Goal: Find specific page/section: Find specific page/section

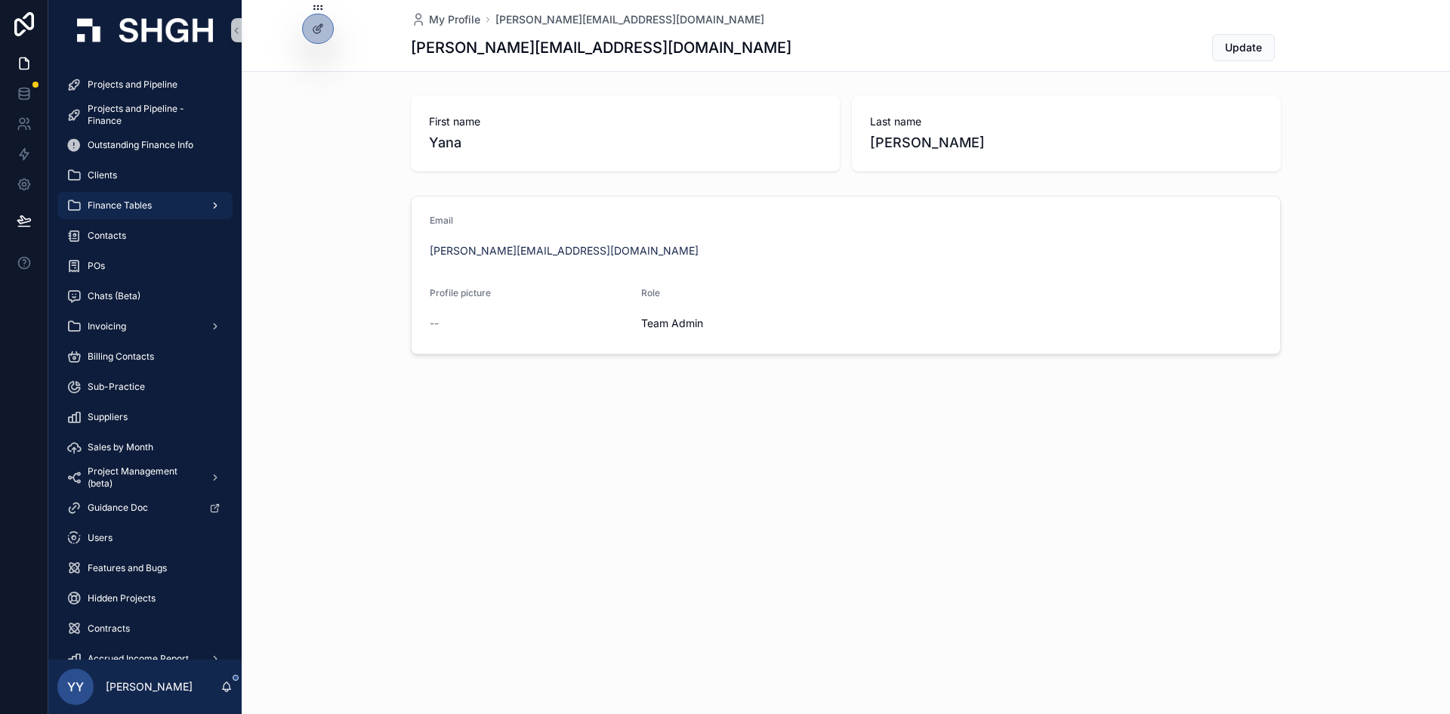
click at [134, 203] on span "Finance Tables" at bounding box center [120, 205] width 64 height 12
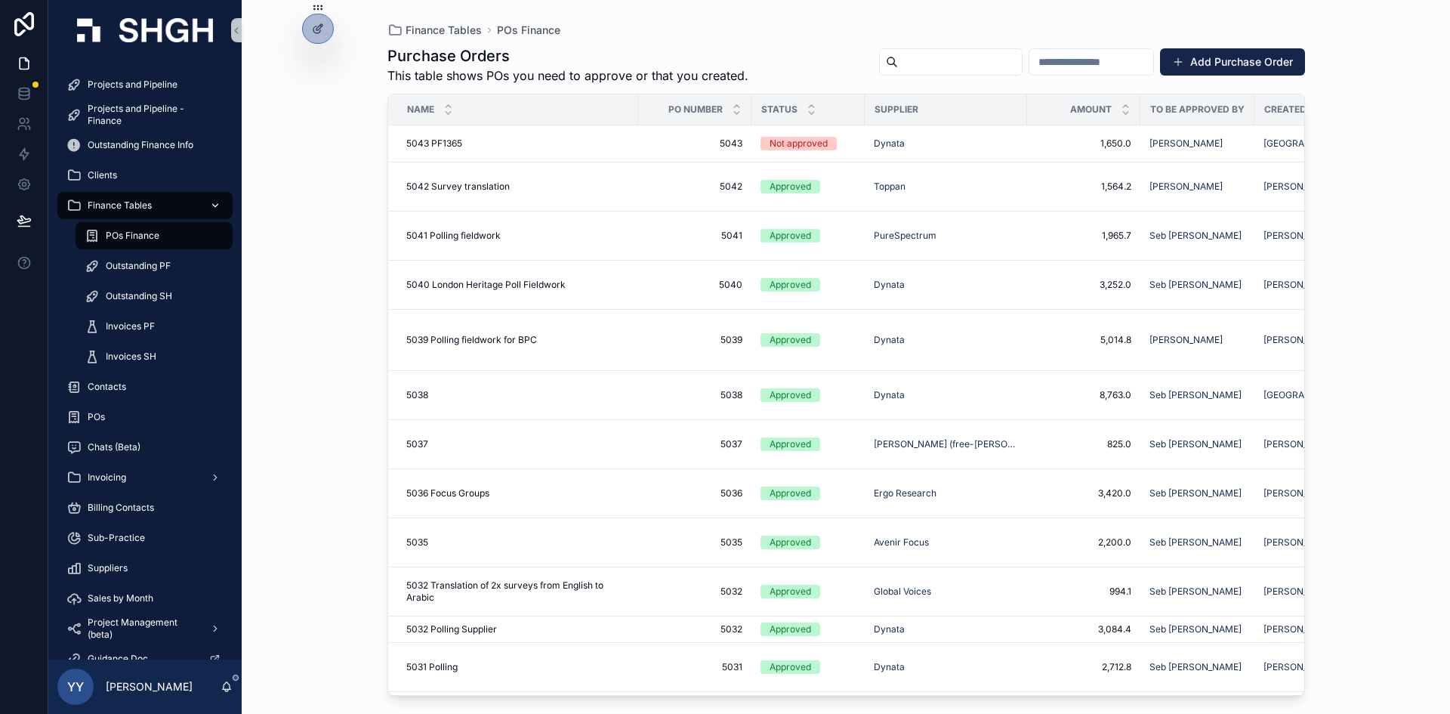
click at [137, 202] on span "Finance Tables" at bounding box center [120, 205] width 64 height 12
click at [89, 202] on span "Finance Tables" at bounding box center [120, 205] width 64 height 12
click at [219, 211] on div "scrollable content" at bounding box center [214, 205] width 20 height 24
click at [66, 161] on div "Clients" at bounding box center [144, 175] width 193 height 30
click at [116, 174] on span "Clients" at bounding box center [102, 175] width 29 height 12
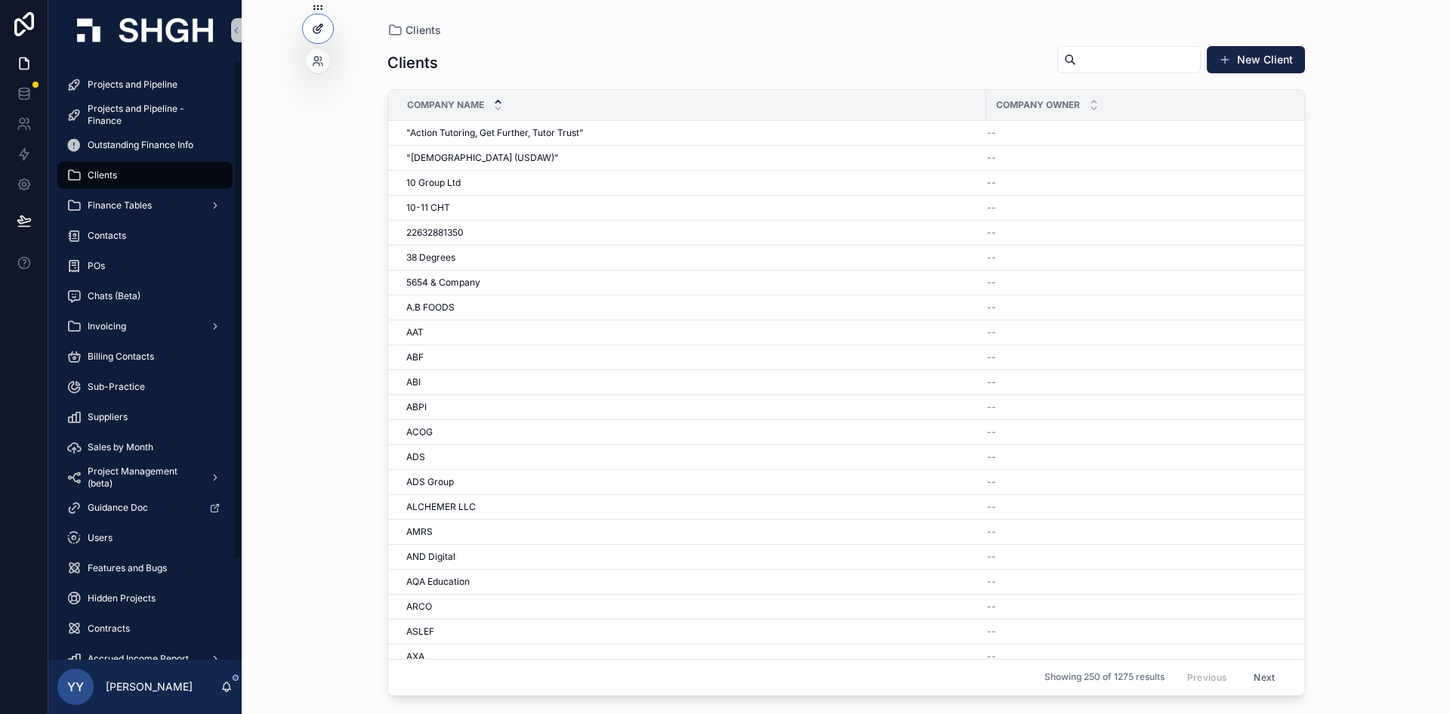
click at [322, 23] on icon at bounding box center [318, 29] width 12 height 12
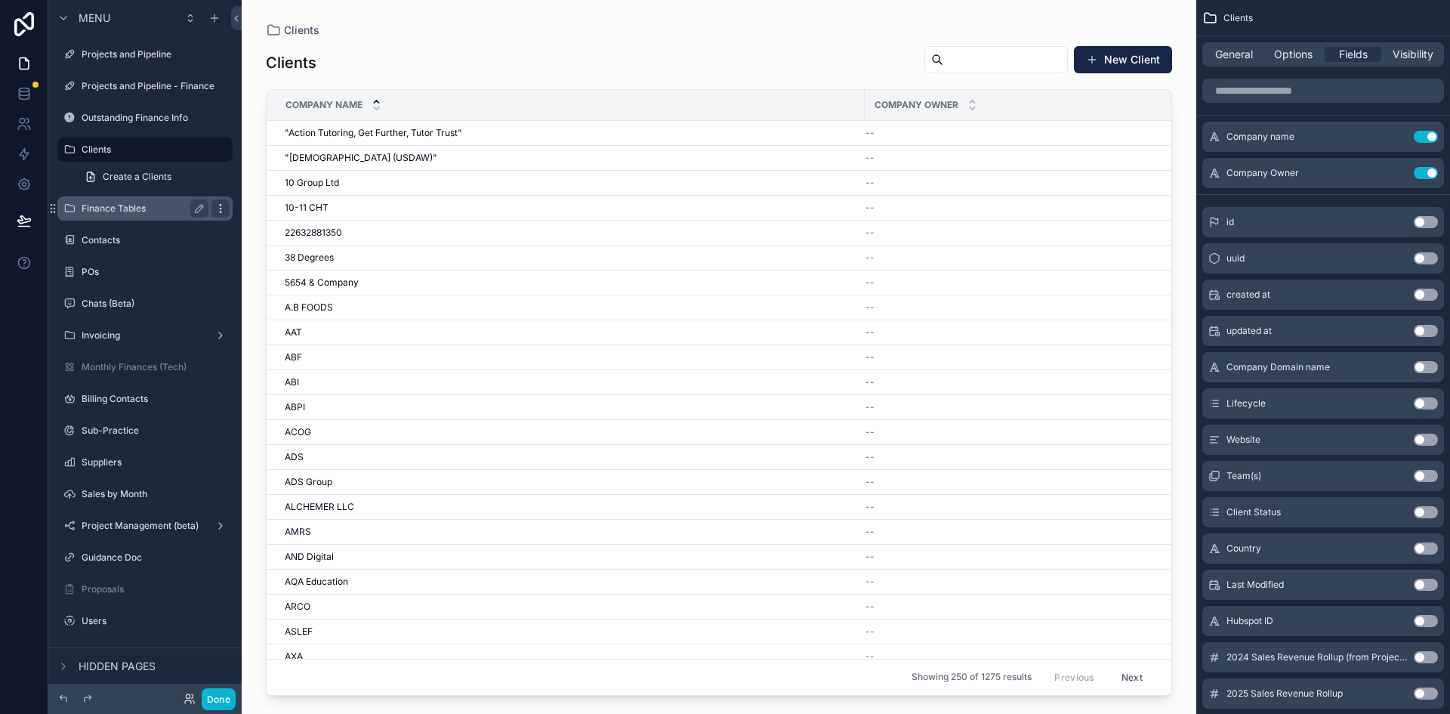
click at [221, 210] on icon "scrollable content" at bounding box center [220, 208] width 12 height 12
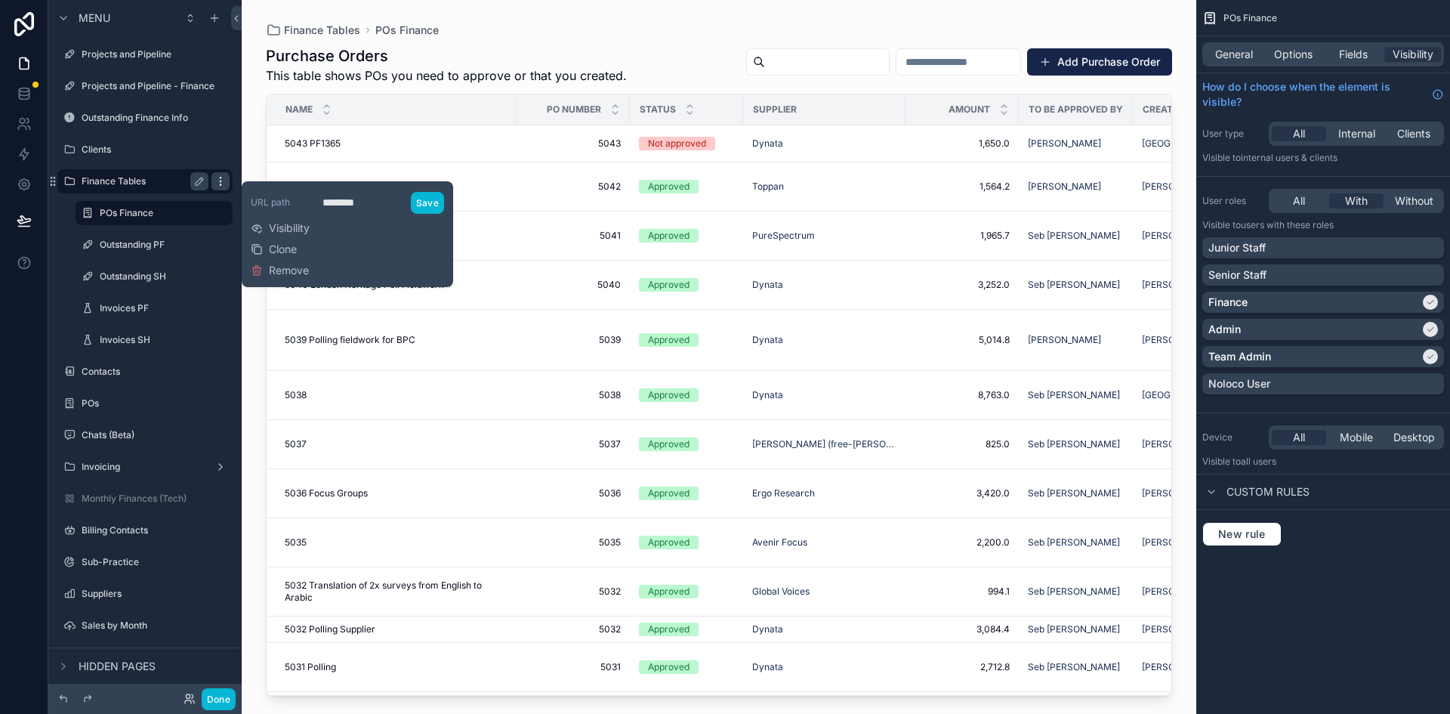
click at [220, 184] on icon "scrollable content" at bounding box center [220, 184] width 1 height 1
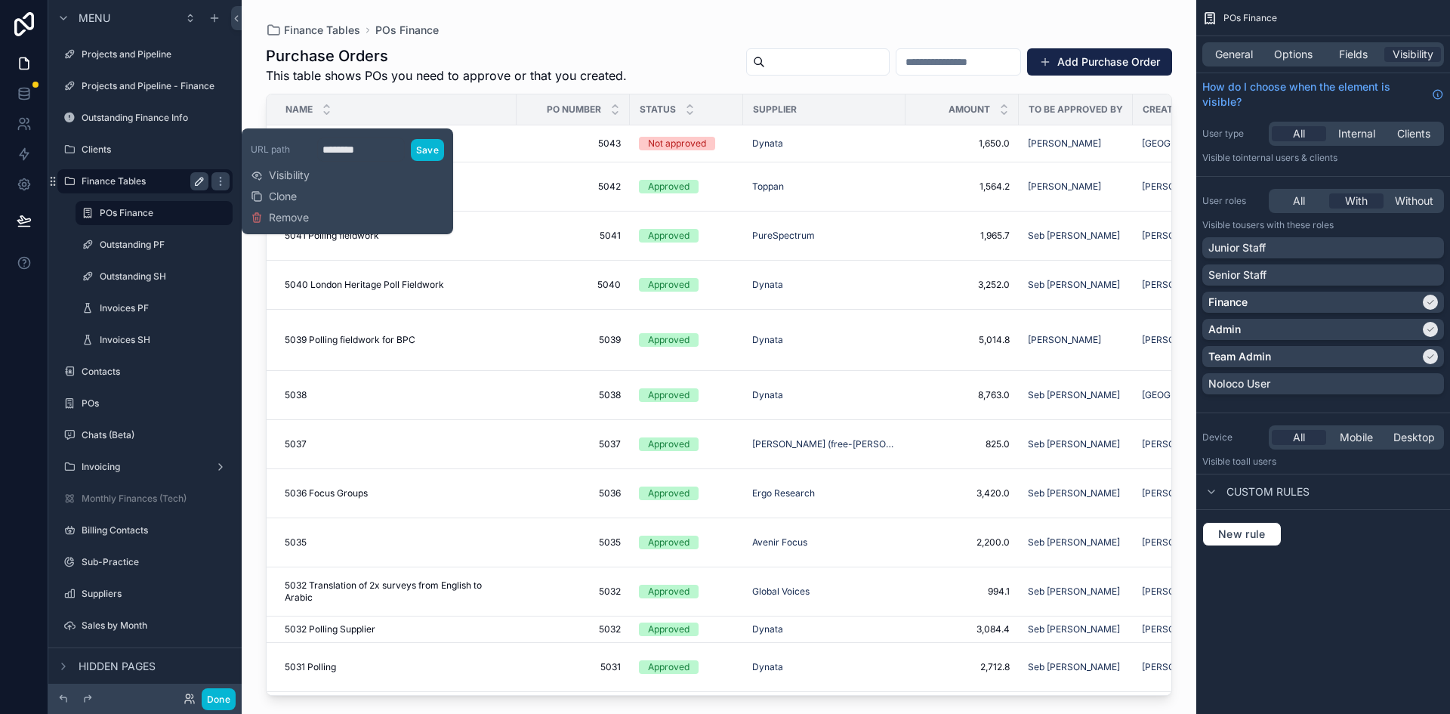
click at [201, 176] on icon "scrollable content" at bounding box center [199, 181] width 12 height 12
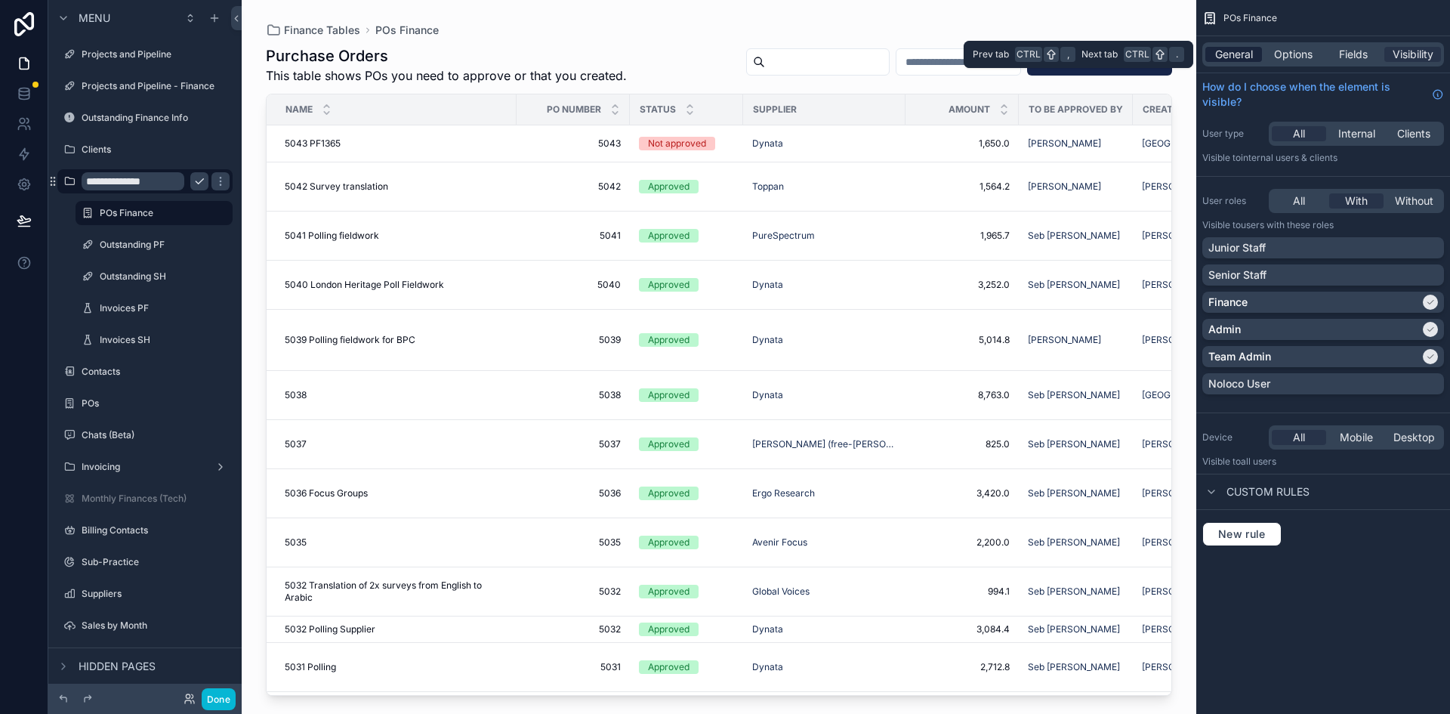
click at [1221, 59] on span "General" at bounding box center [1234, 54] width 38 height 15
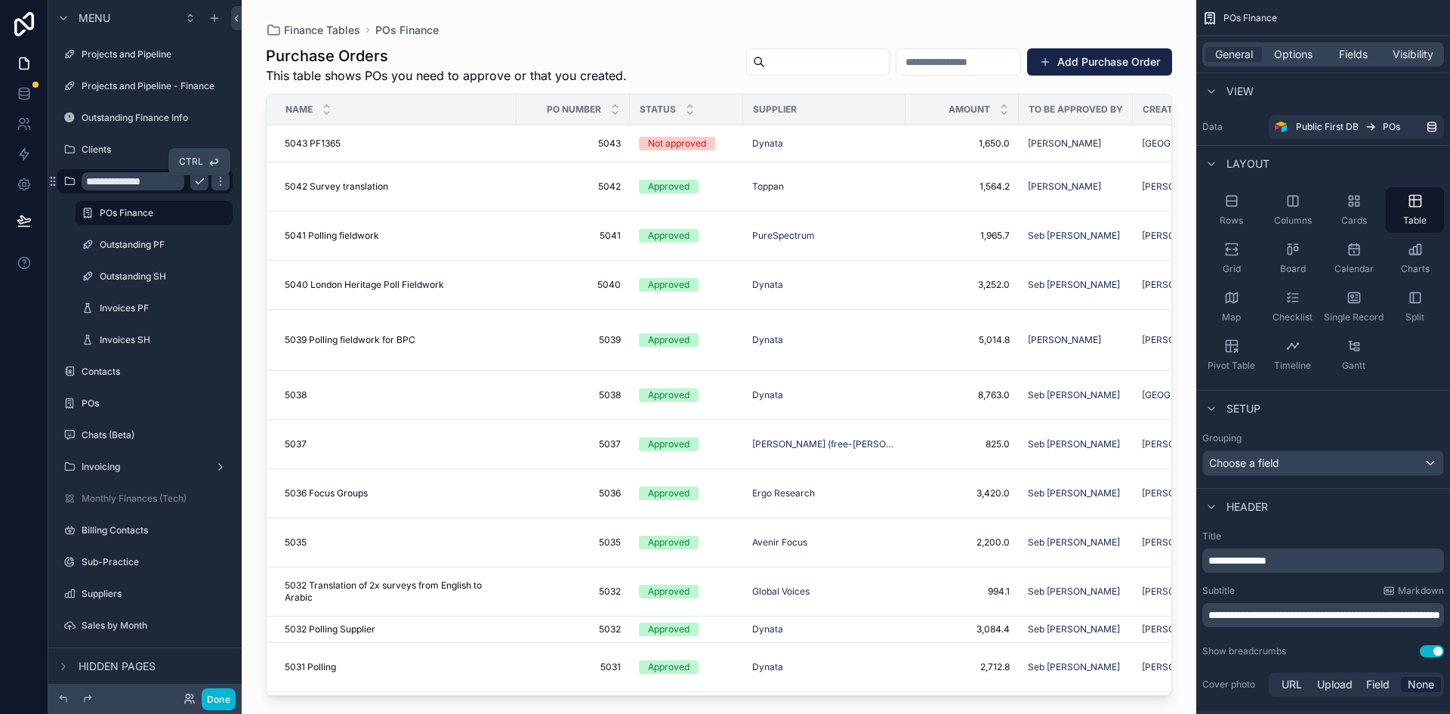
click at [200, 176] on icon "scrollable content" at bounding box center [199, 181] width 12 height 12
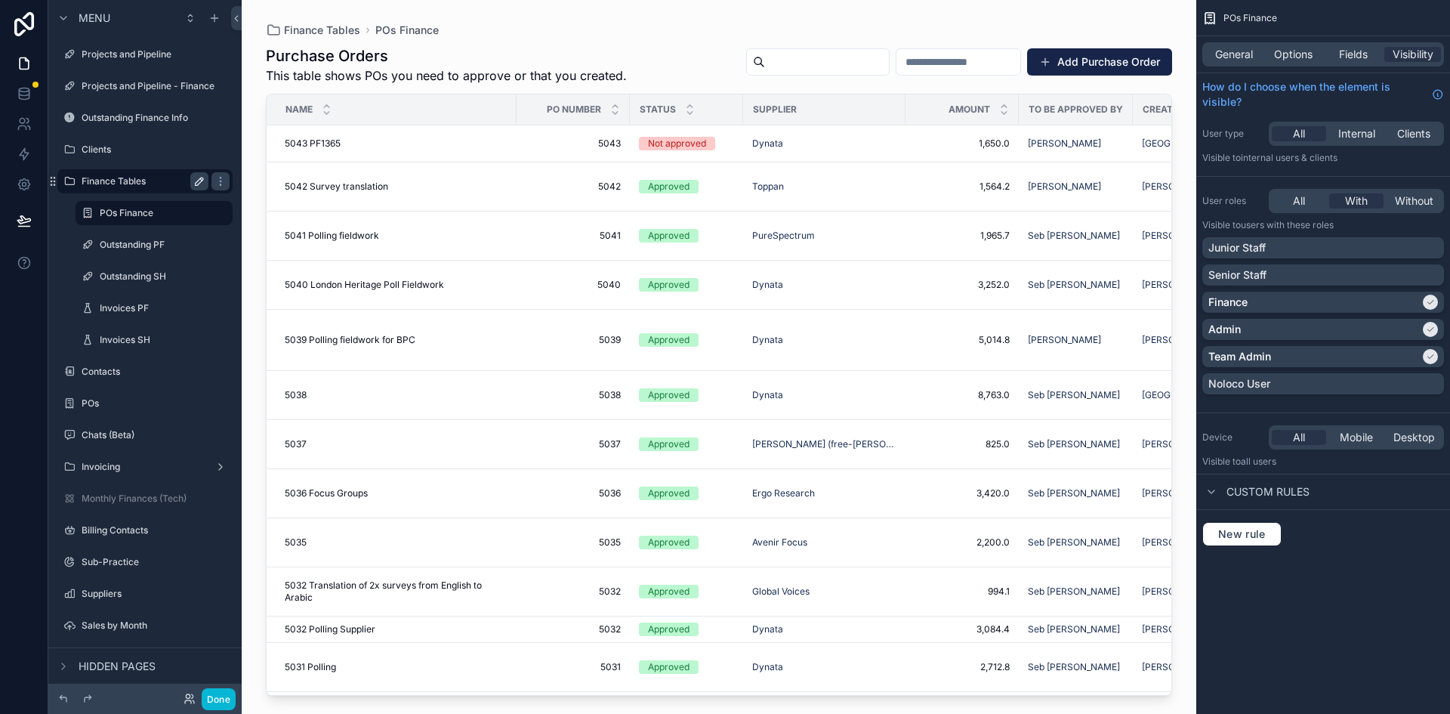
click at [200, 176] on icon "scrollable content" at bounding box center [199, 181] width 12 height 12
click at [1303, 44] on div "General Options Fields Visibility" at bounding box center [1323, 54] width 242 height 24
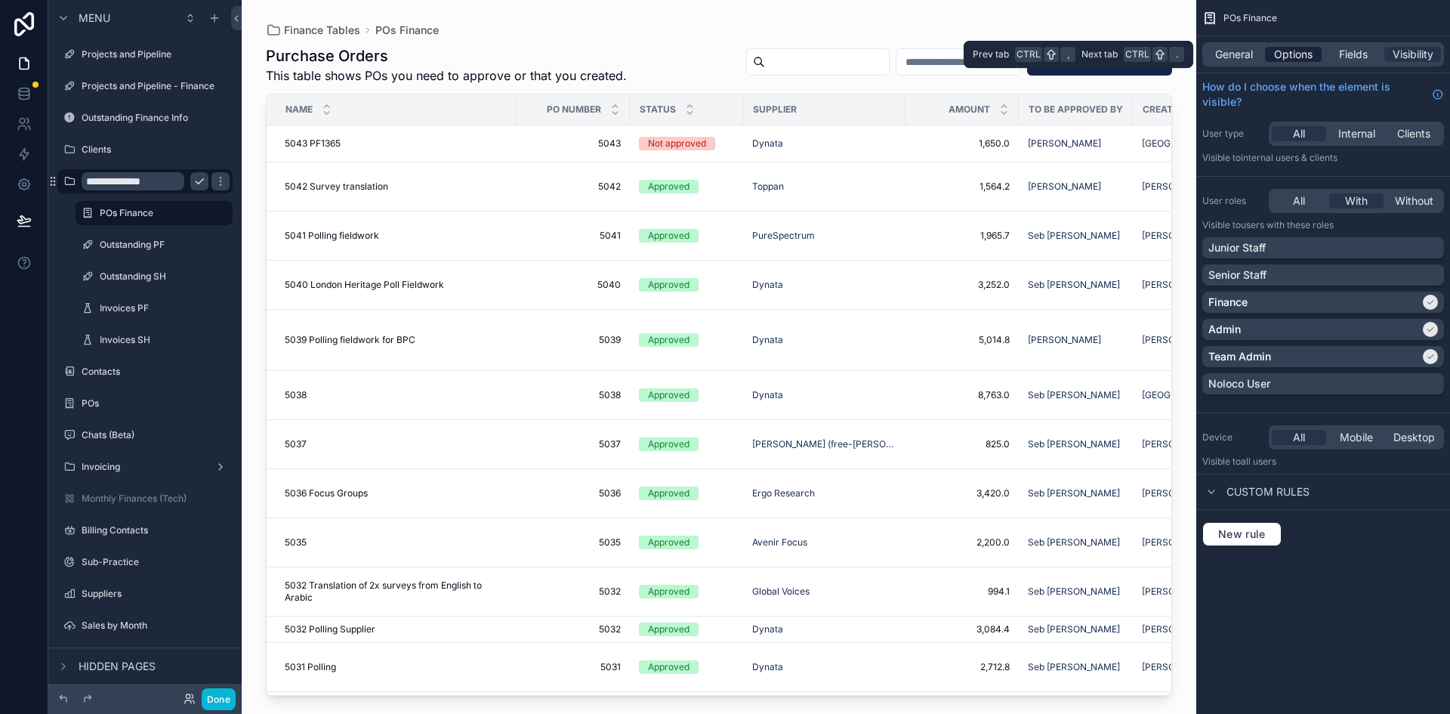
click at [1295, 57] on span "Options" at bounding box center [1293, 54] width 39 height 15
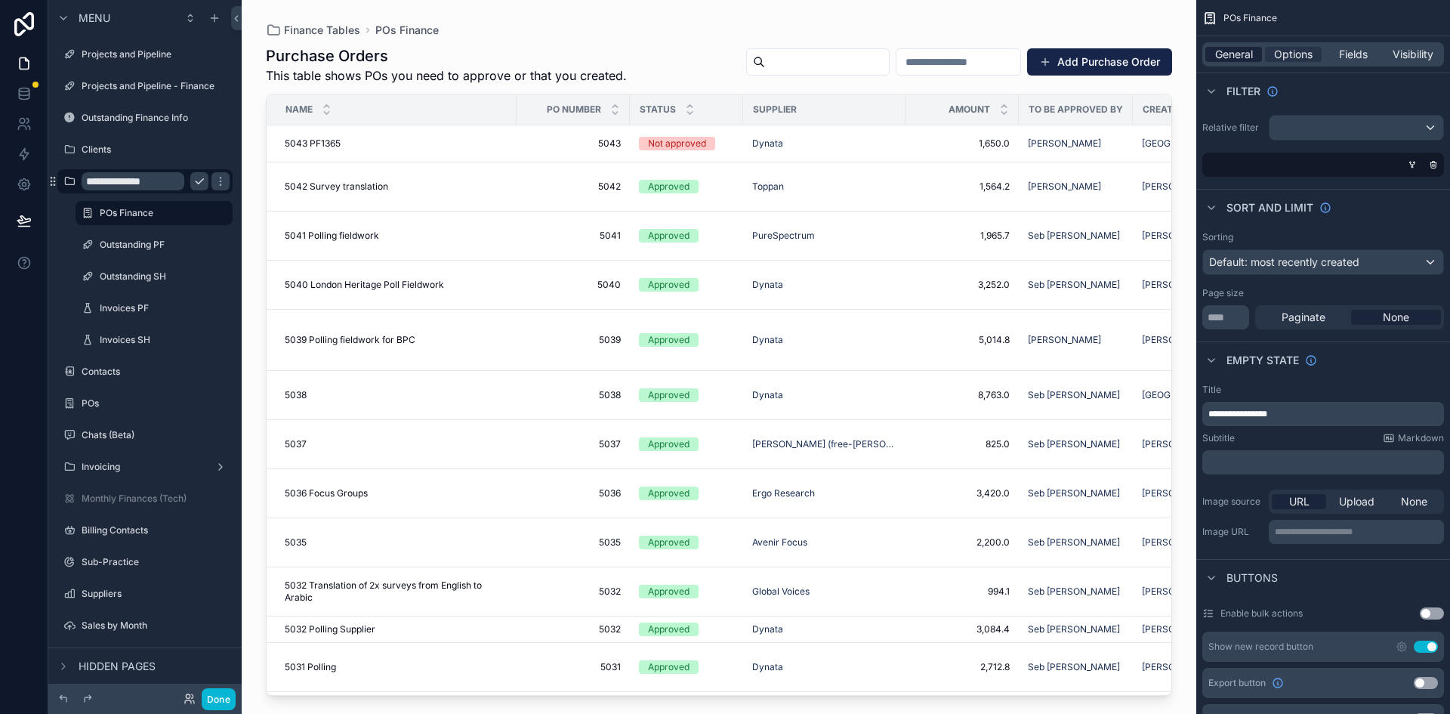
click at [1248, 60] on span "General" at bounding box center [1234, 54] width 38 height 15
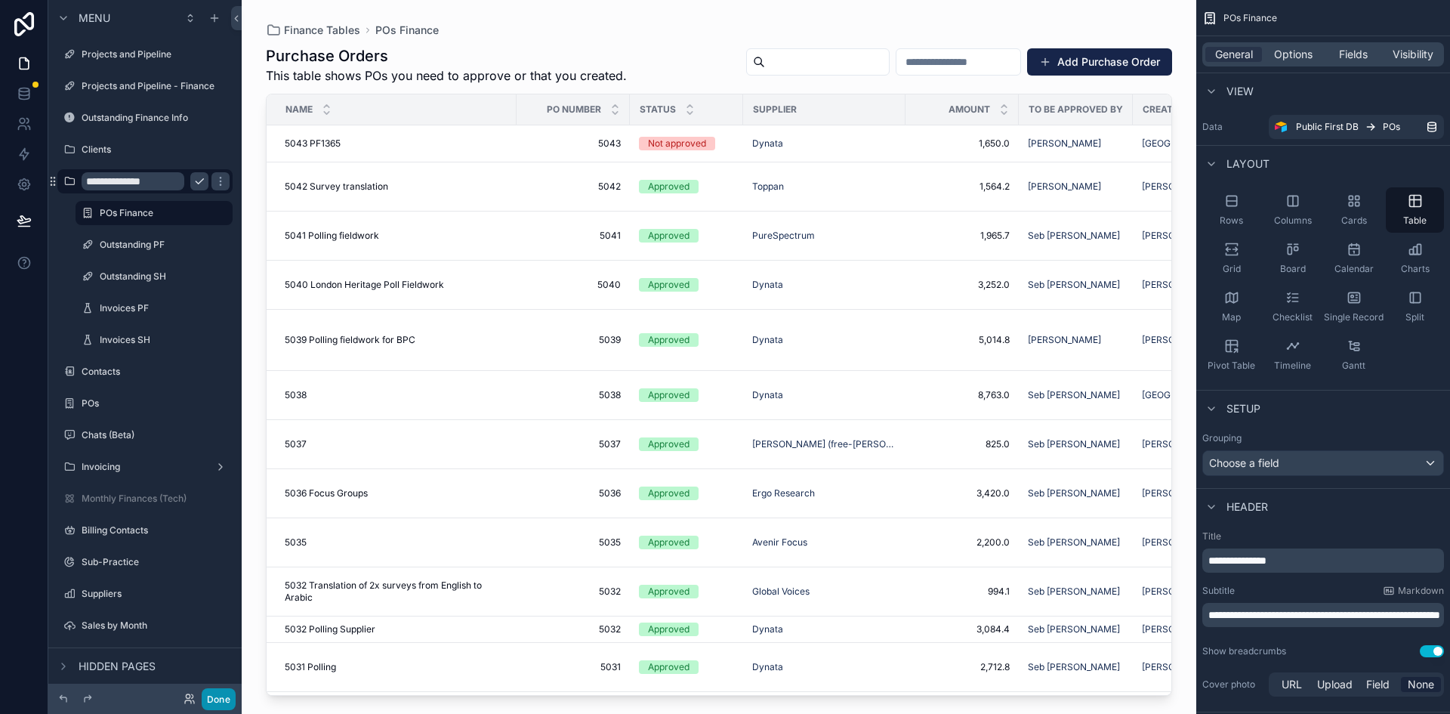
click at [223, 697] on button "Done" at bounding box center [219, 699] width 34 height 22
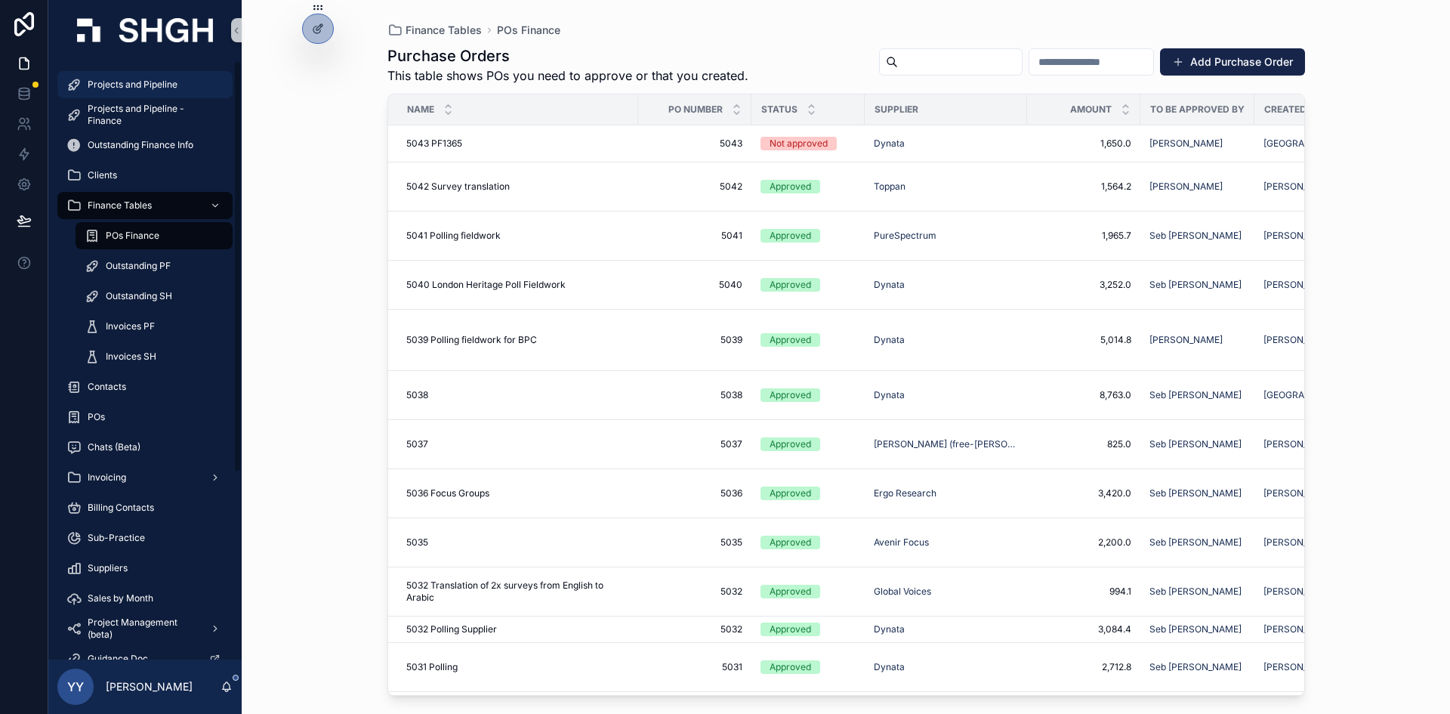
click at [135, 76] on div "Projects and Pipeline" at bounding box center [144, 85] width 157 height 24
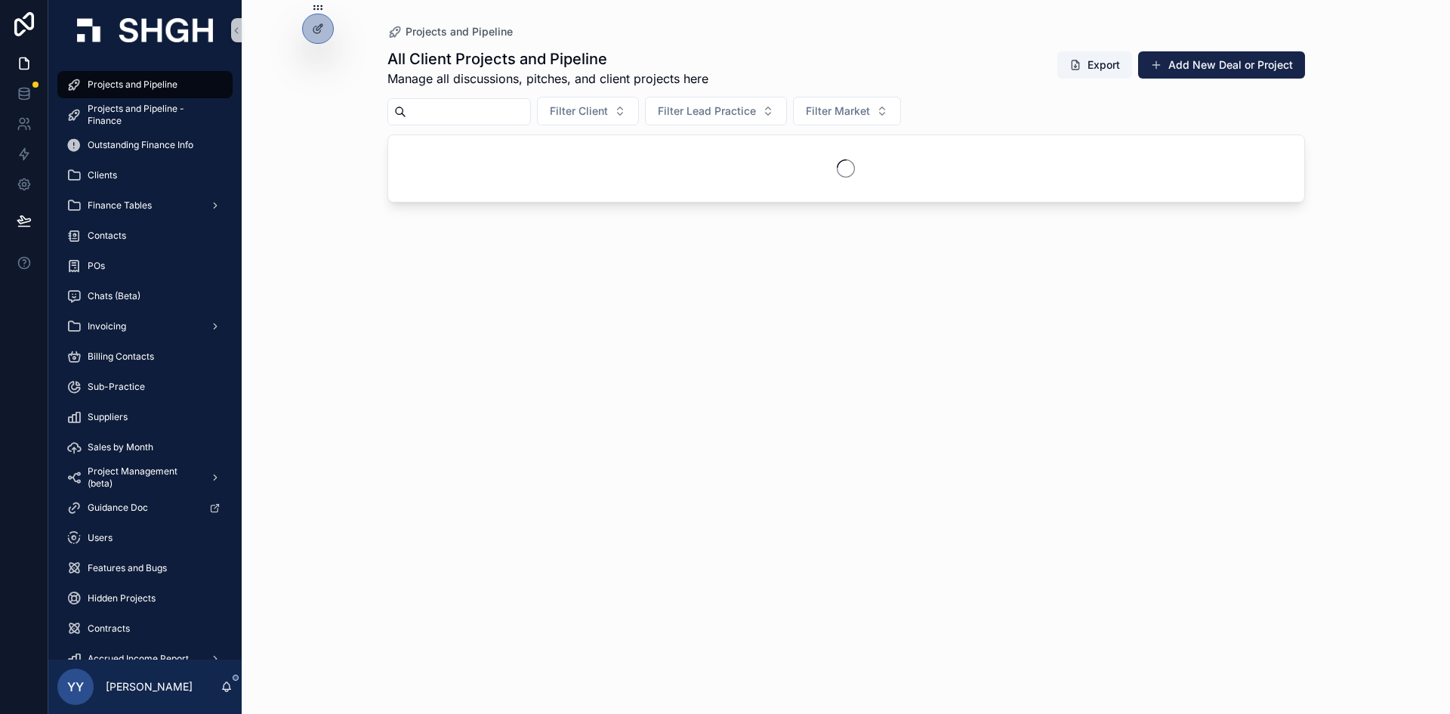
click at [458, 109] on input "scrollable content" at bounding box center [468, 111] width 124 height 21
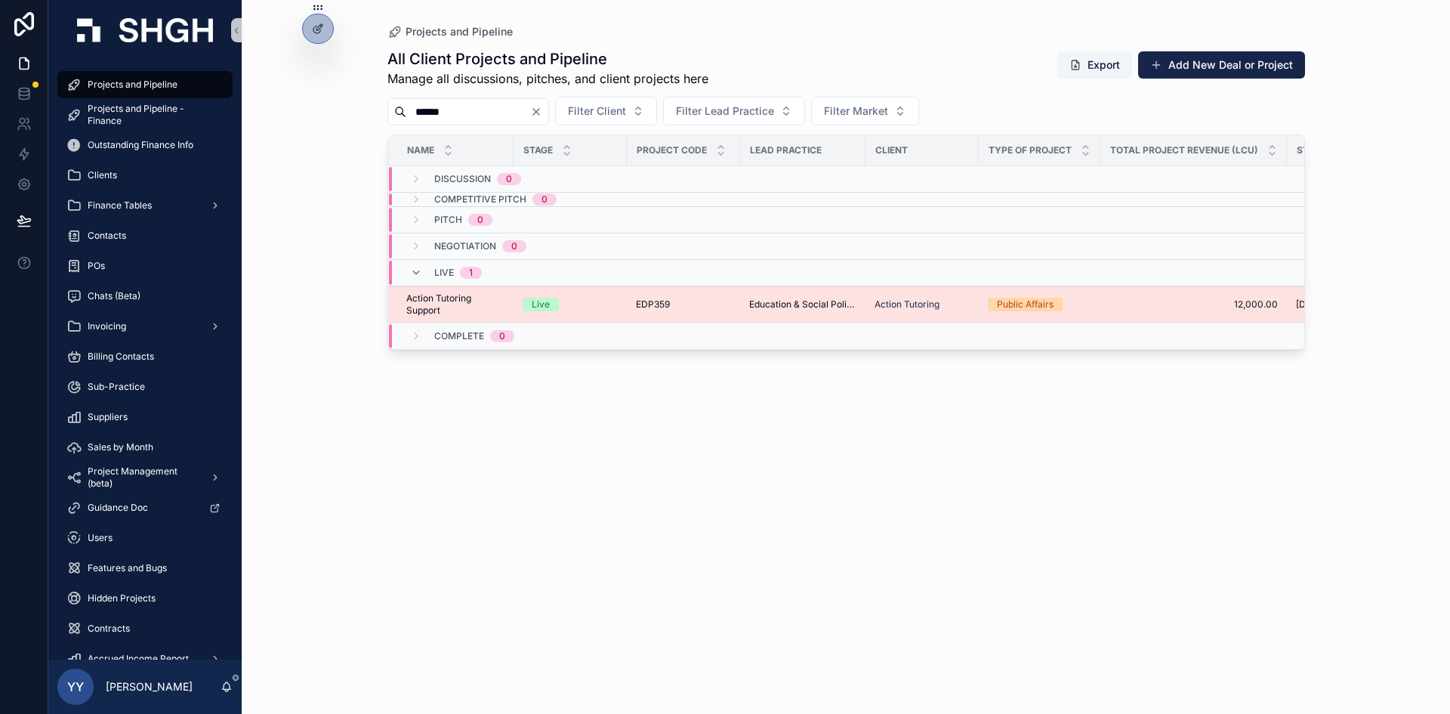
type input "******"
click at [627, 307] on td "EDP359 EDP359" at bounding box center [683, 304] width 113 height 37
click at [617, 298] on div "Live" at bounding box center [570, 305] width 95 height 14
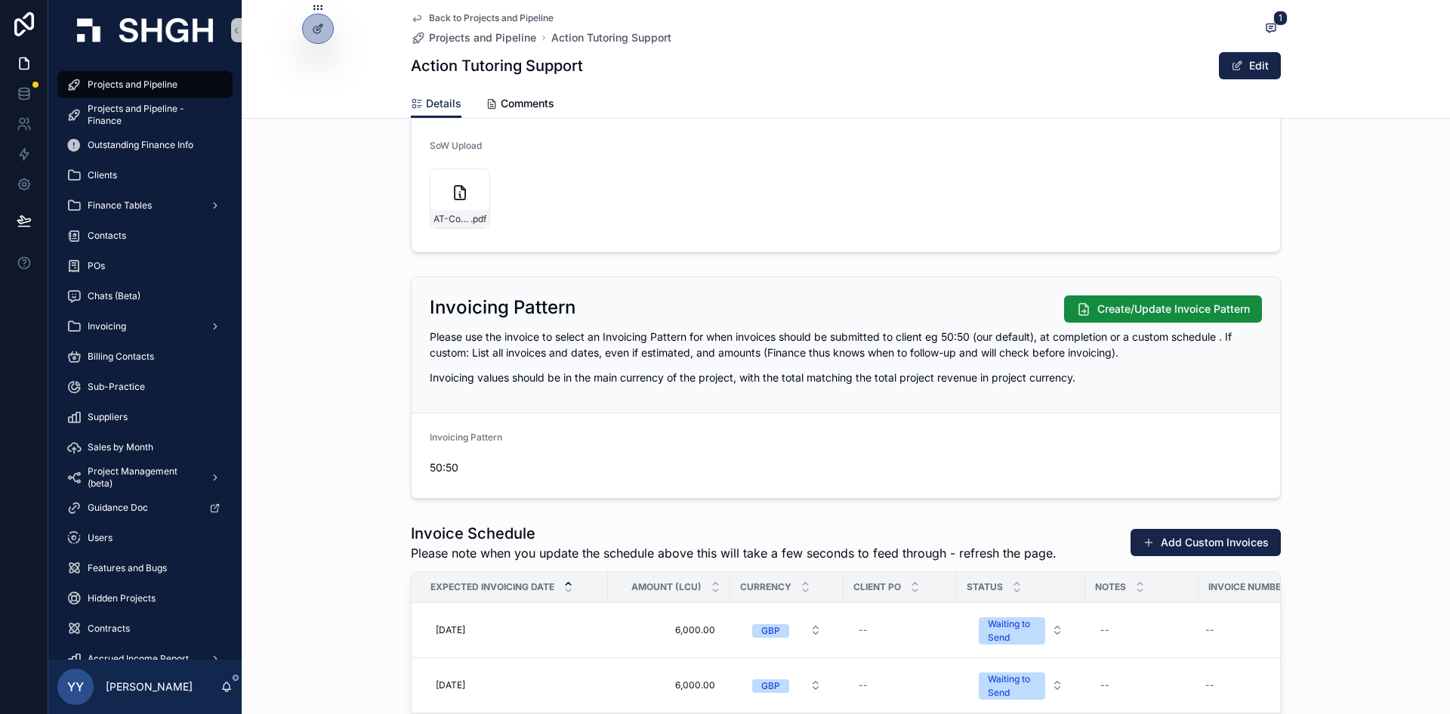
scroll to position [1350, 0]
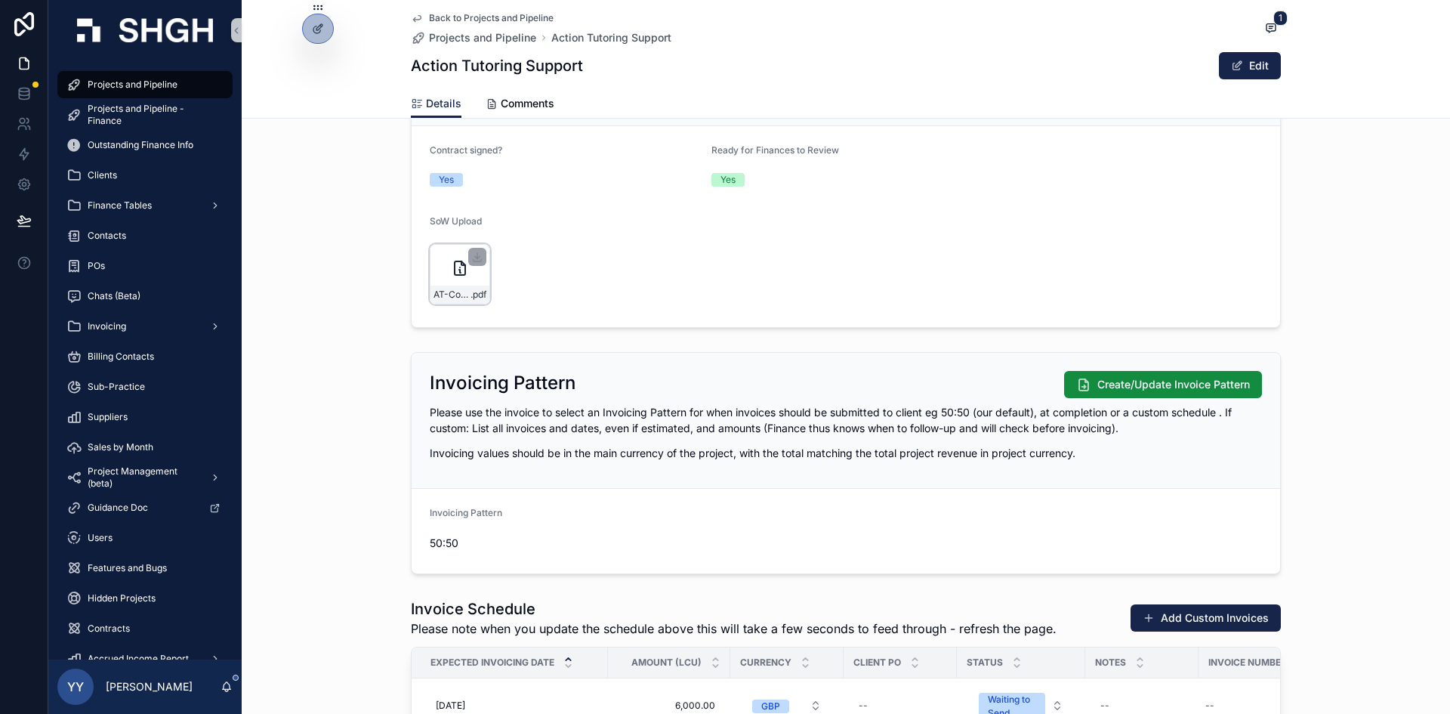
click at [443, 284] on div "AT-Contract-03092025 .pdf" at bounding box center [460, 274] width 60 height 60
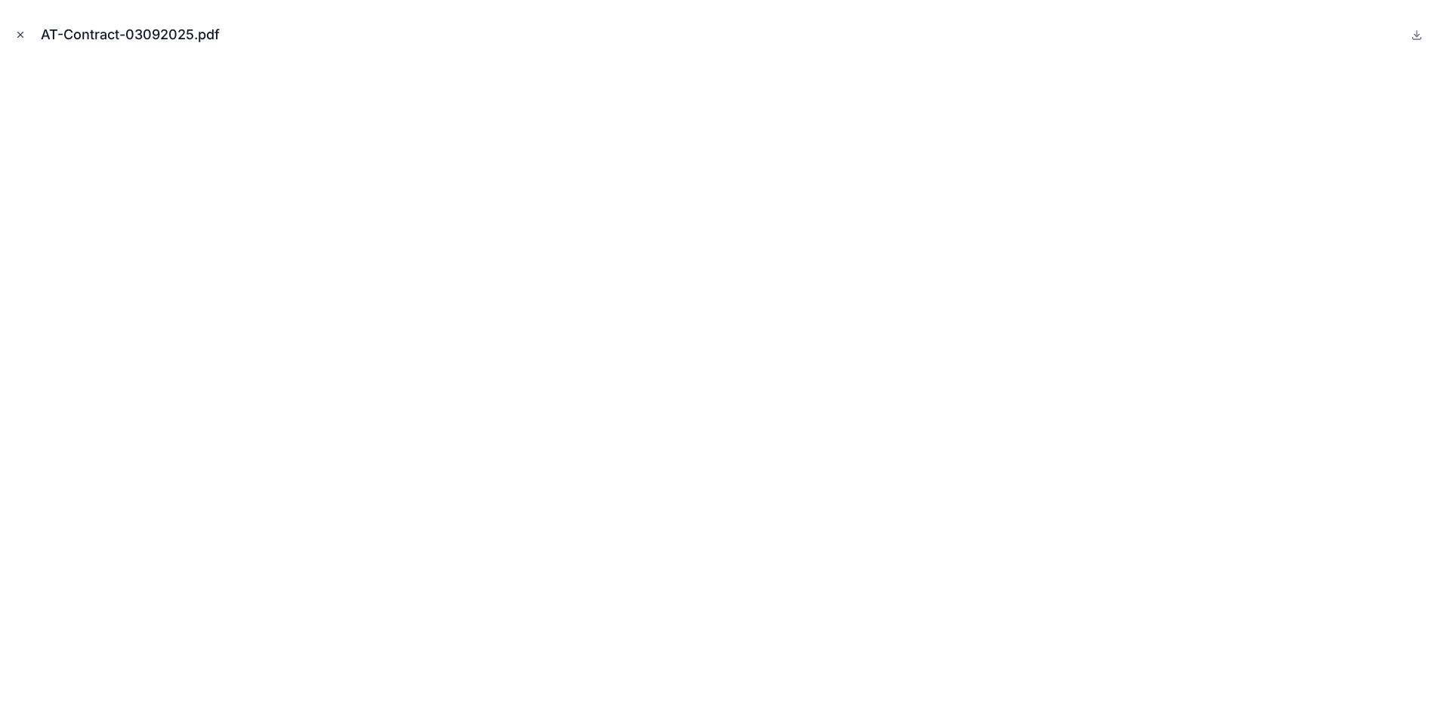
click at [21, 32] on icon "Close modal" at bounding box center [20, 34] width 11 height 11
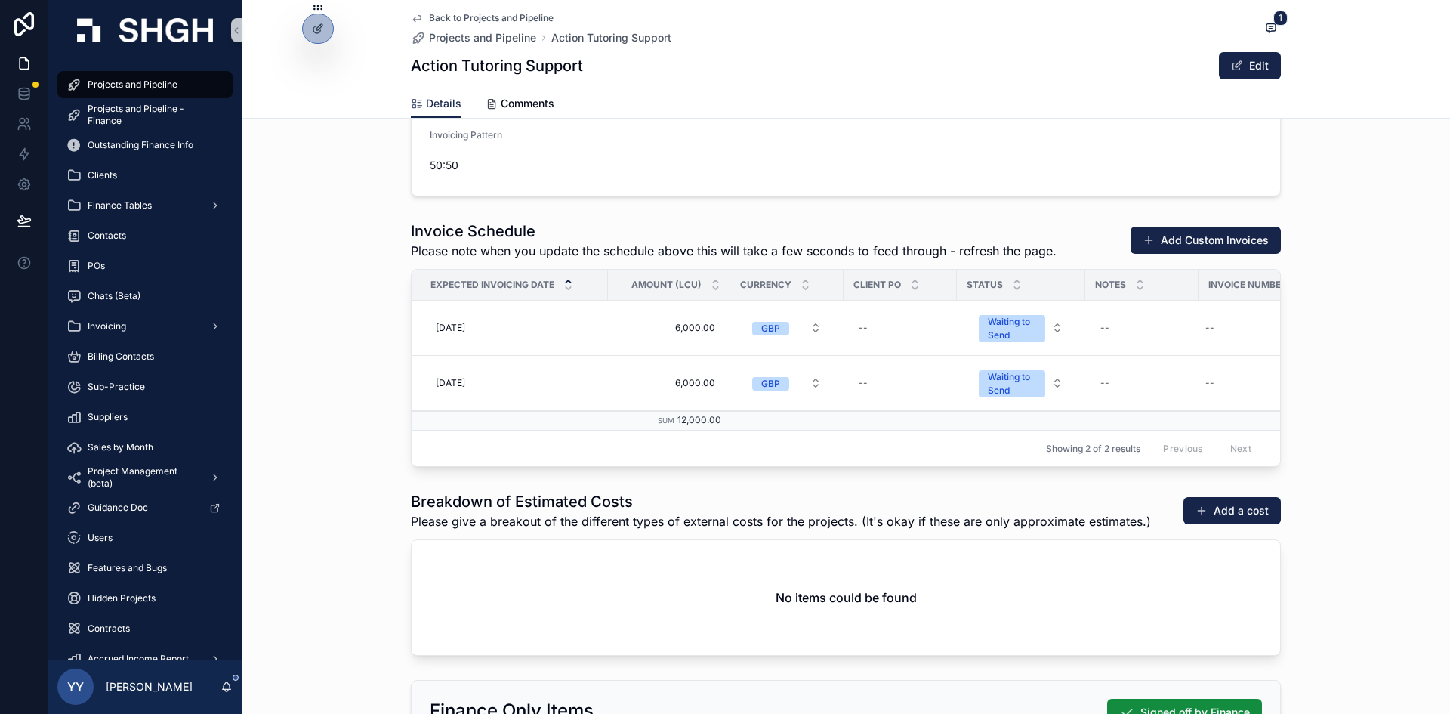
scroll to position [1652, 0]
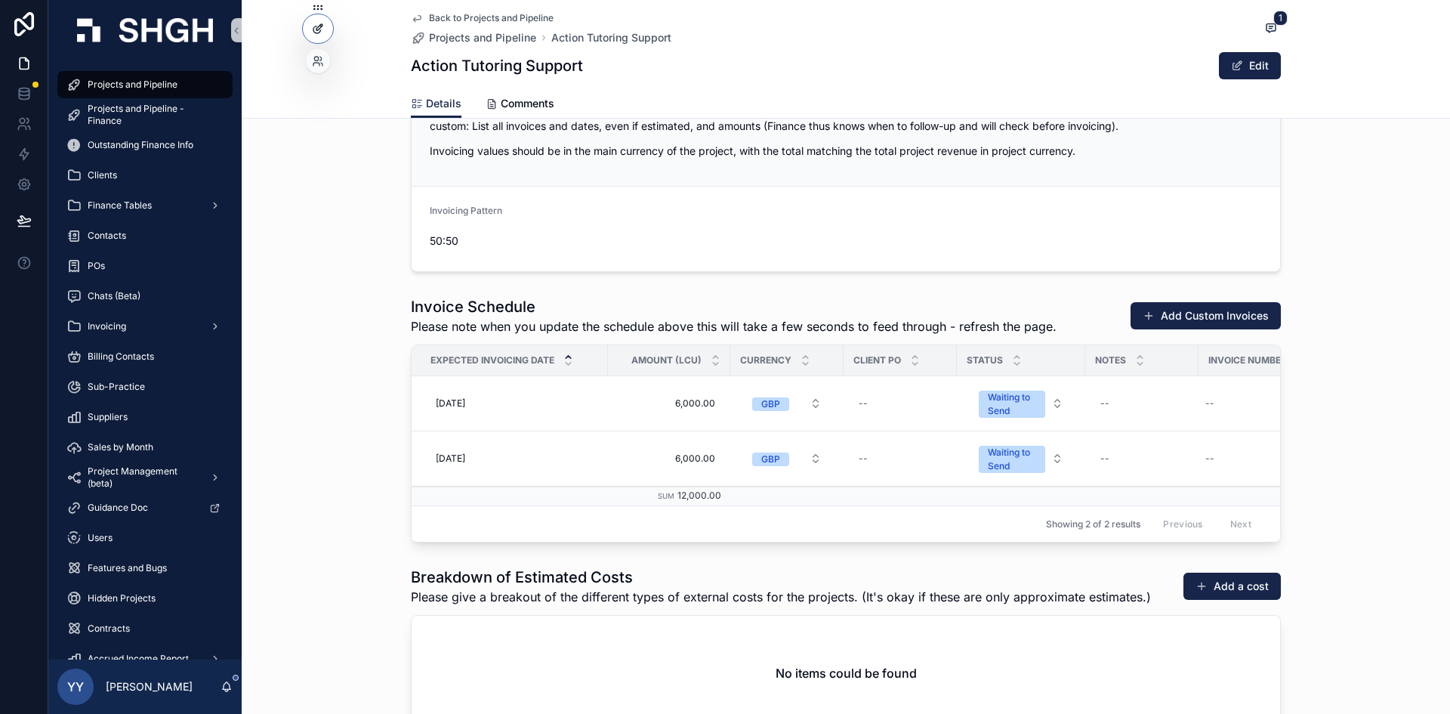
click at [332, 28] on div at bounding box center [318, 28] width 30 height 29
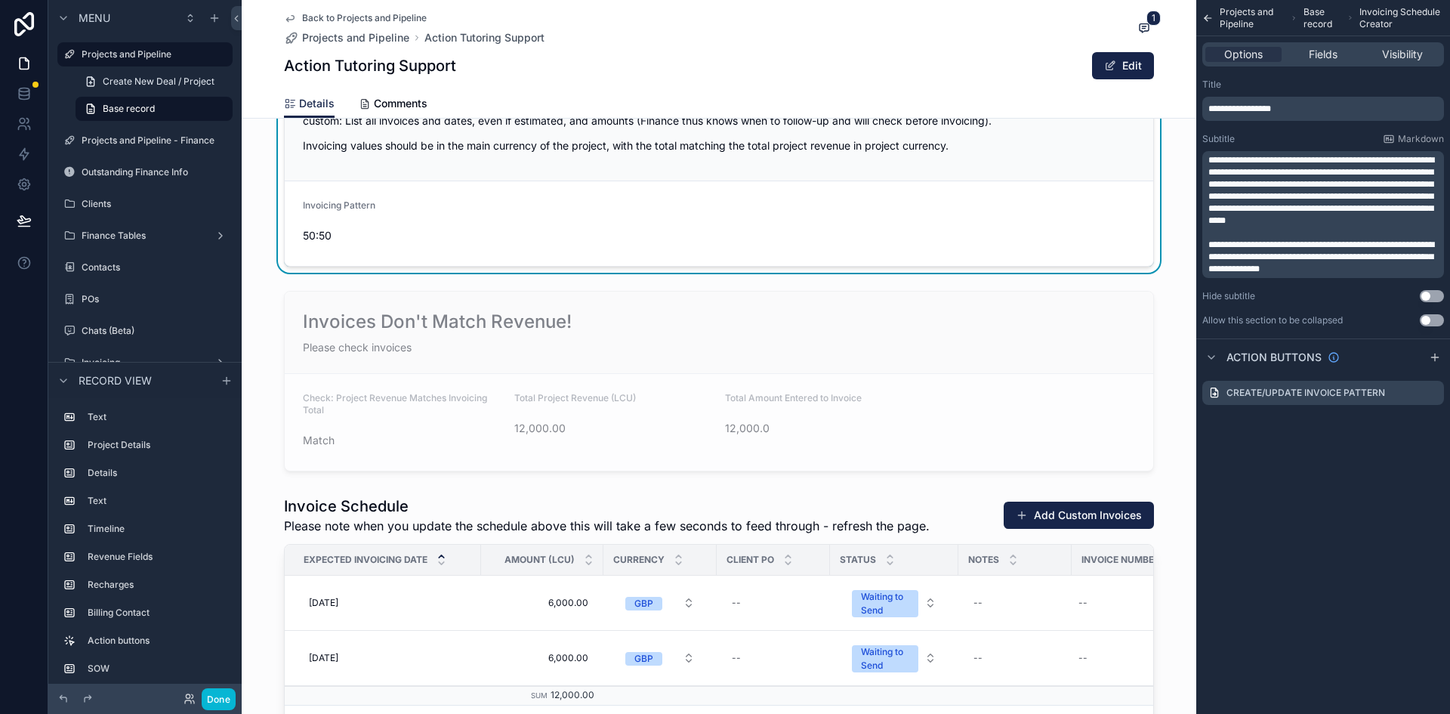
scroll to position [1954, 0]
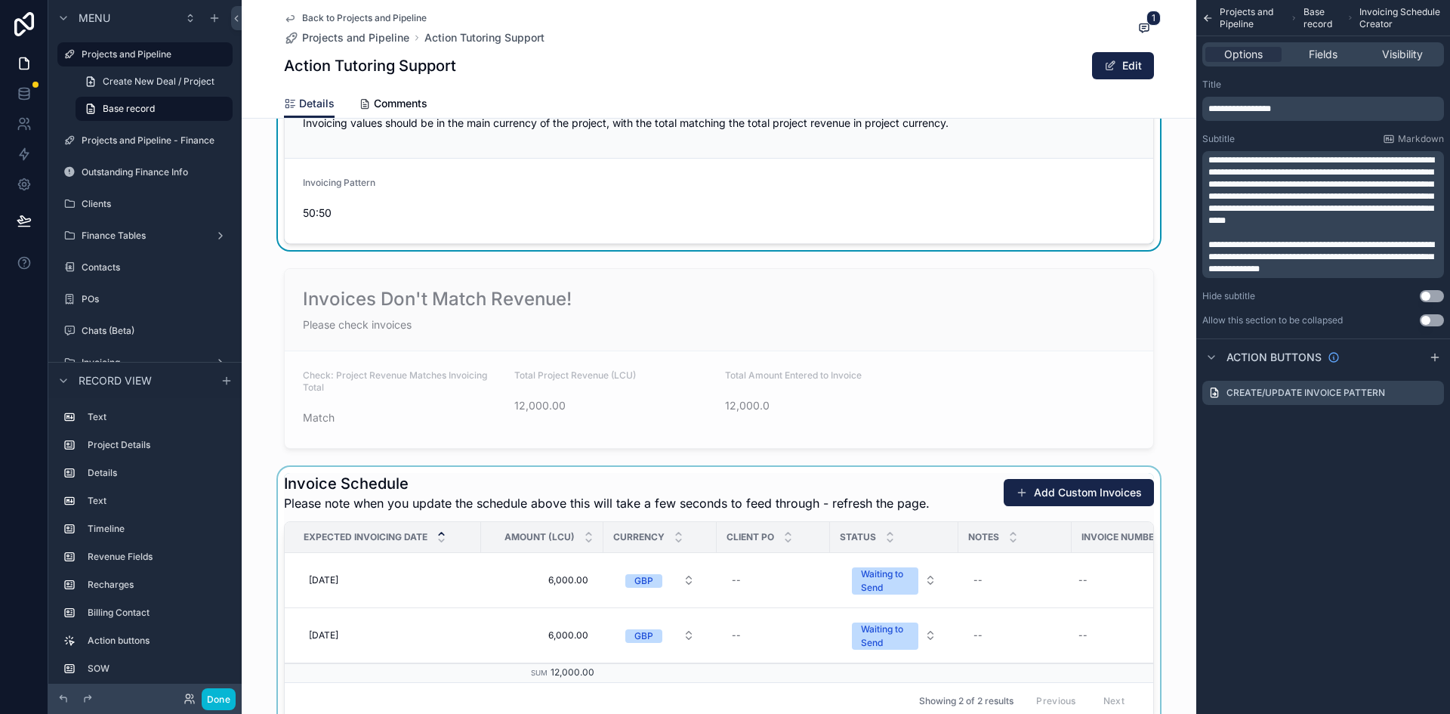
click at [429, 505] on div "scrollable content" at bounding box center [719, 596] width 955 height 258
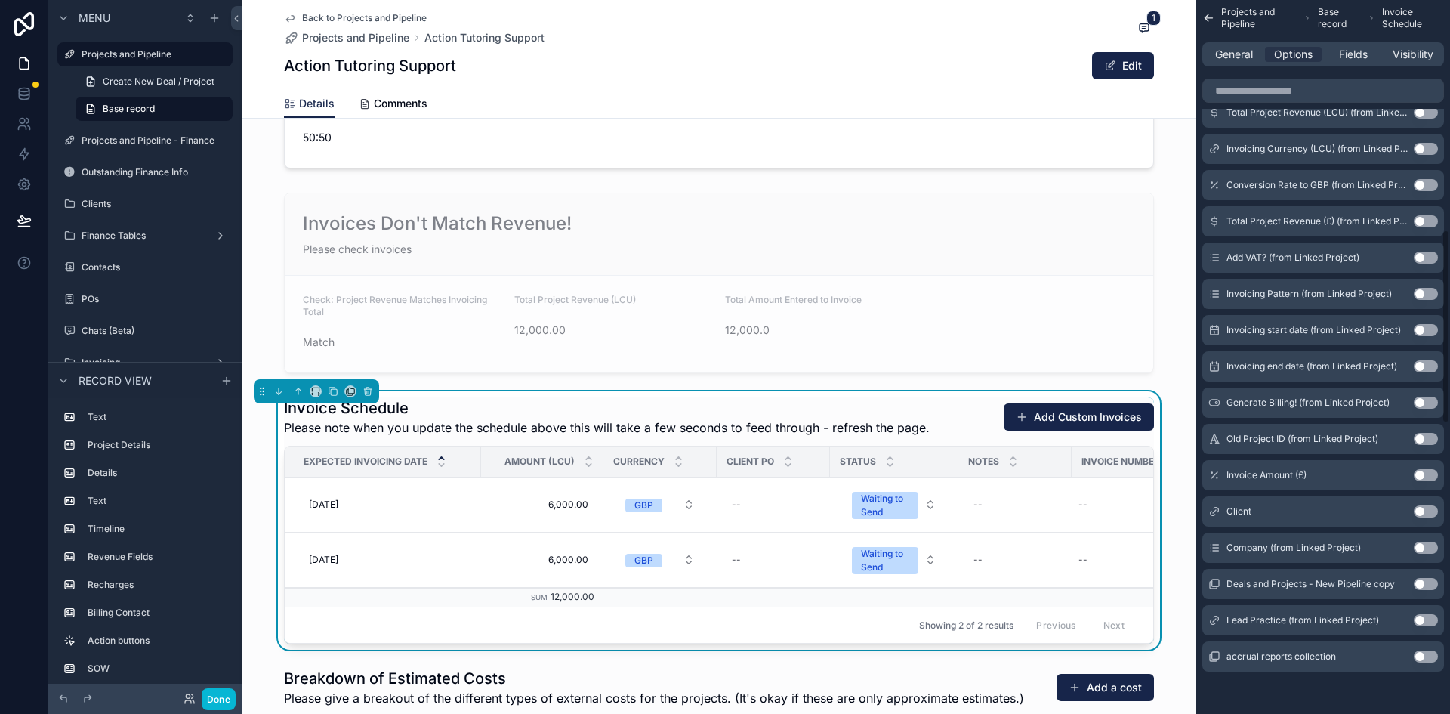
scroll to position [0, 0]
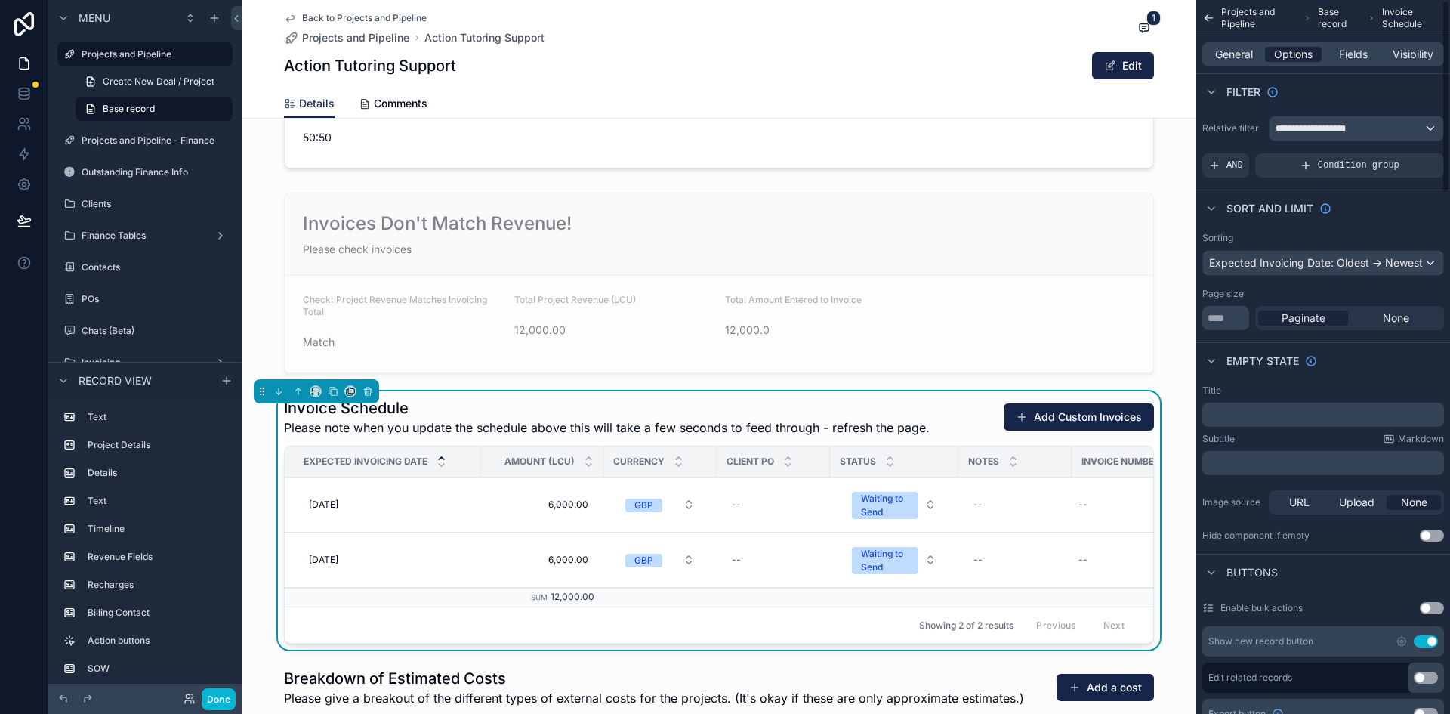
click at [1291, 54] on span "Options" at bounding box center [1293, 54] width 39 height 15
click at [1239, 54] on span "General" at bounding box center [1234, 54] width 38 height 15
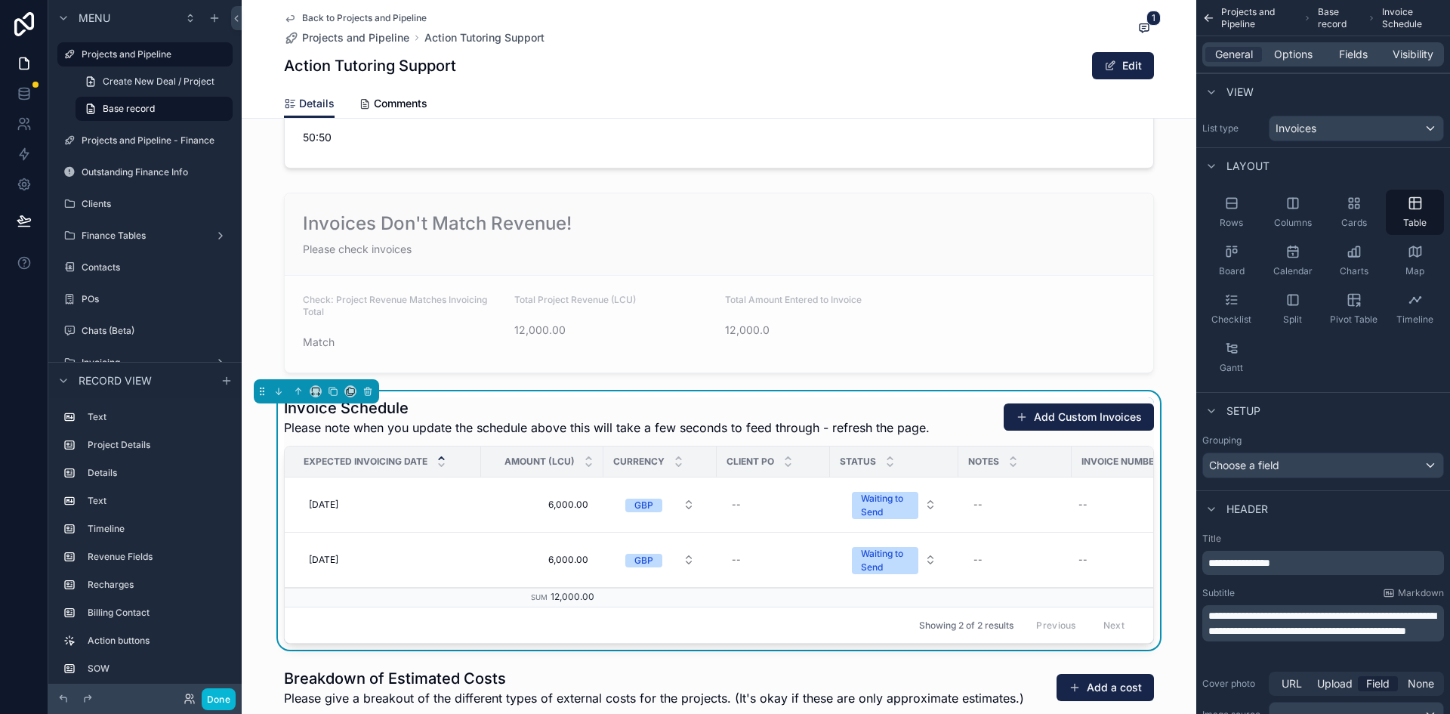
click at [1351, 633] on span "**********" at bounding box center [1321, 623] width 227 height 26
click at [1242, 671] on div "Cover photo URL Upload Field None" at bounding box center [1323, 683] width 242 height 24
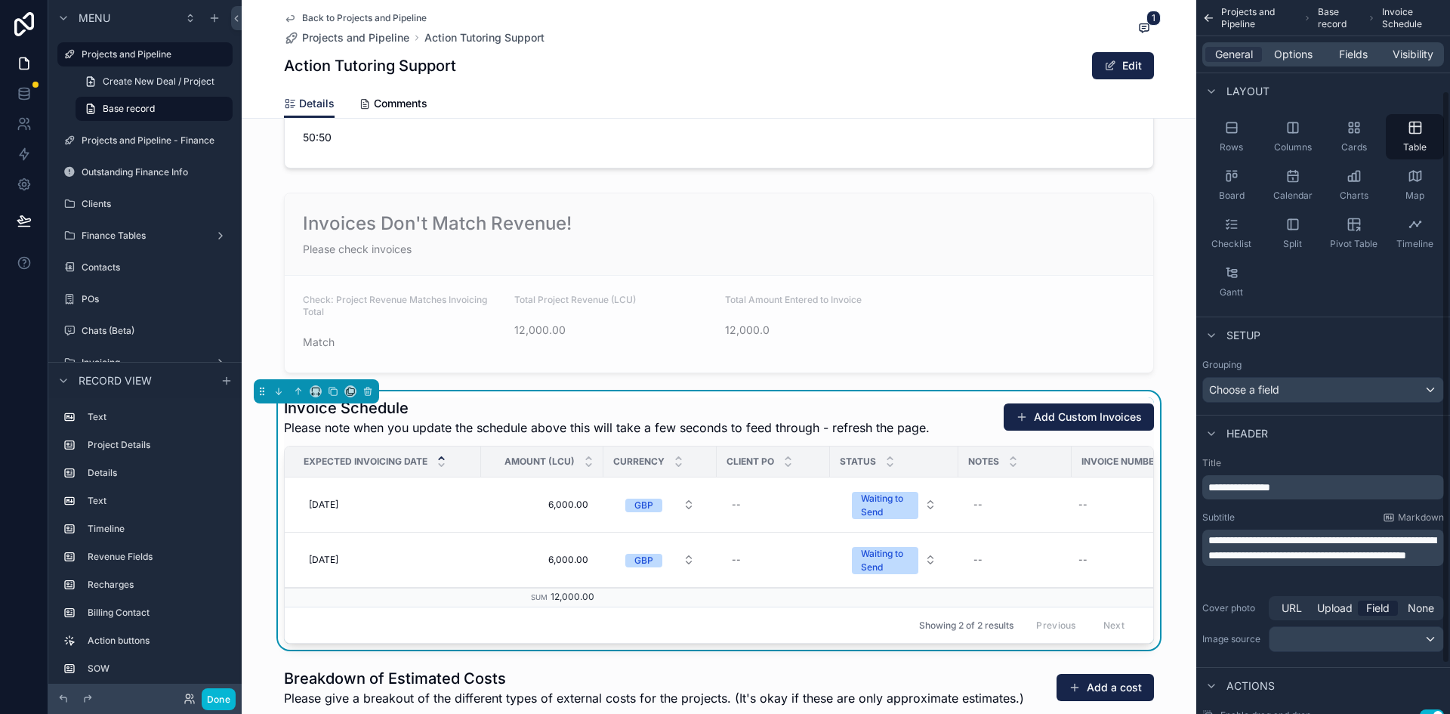
scroll to position [151, 0]
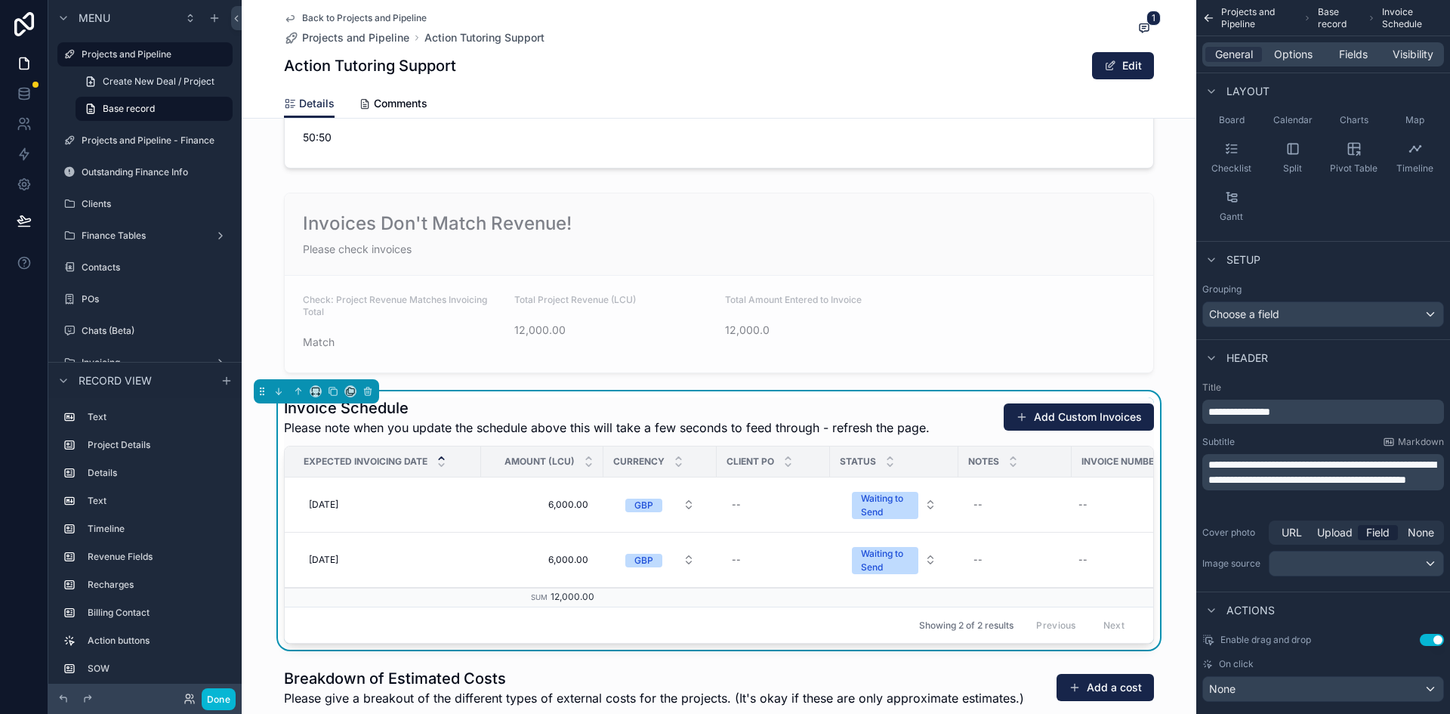
click at [1350, 483] on span "**********" at bounding box center [1321, 472] width 227 height 26
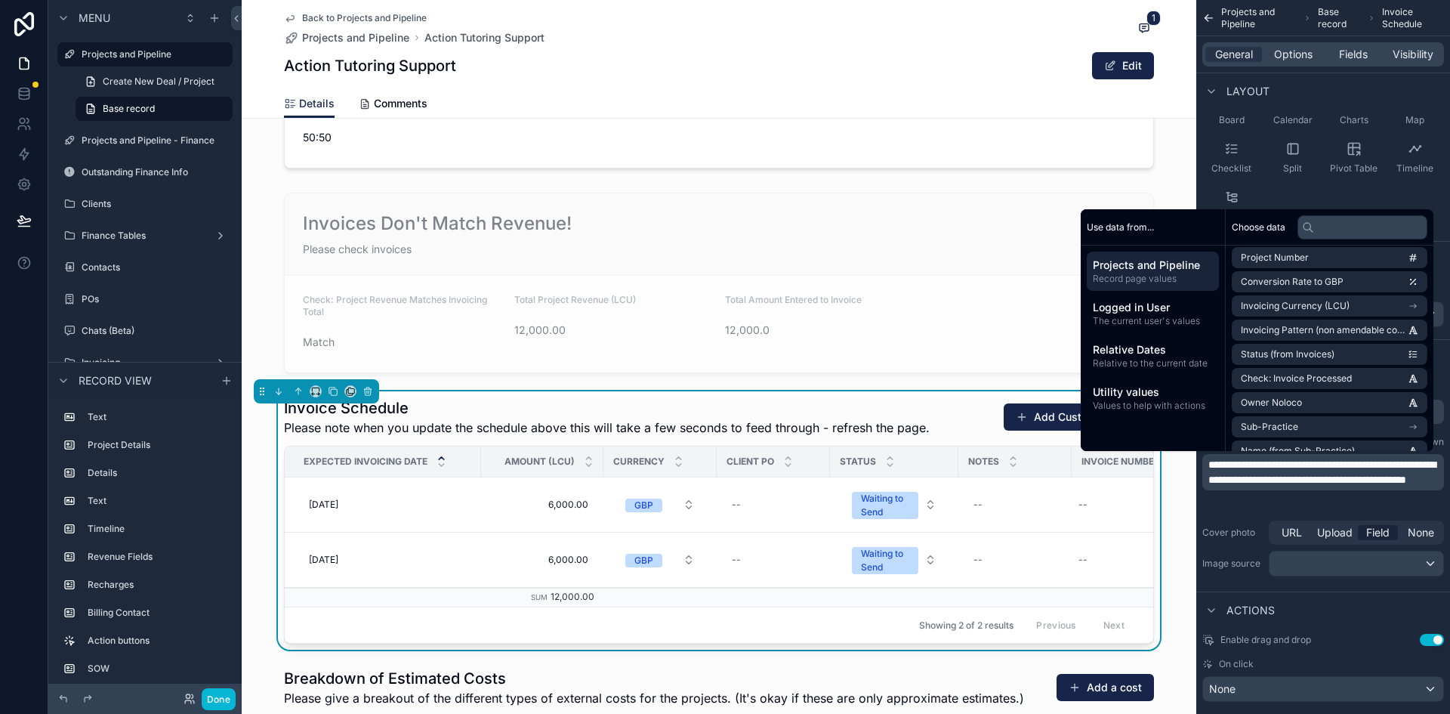
scroll to position [1964, 0]
click at [1372, 487] on p "**********" at bounding box center [1324, 472] width 233 height 30
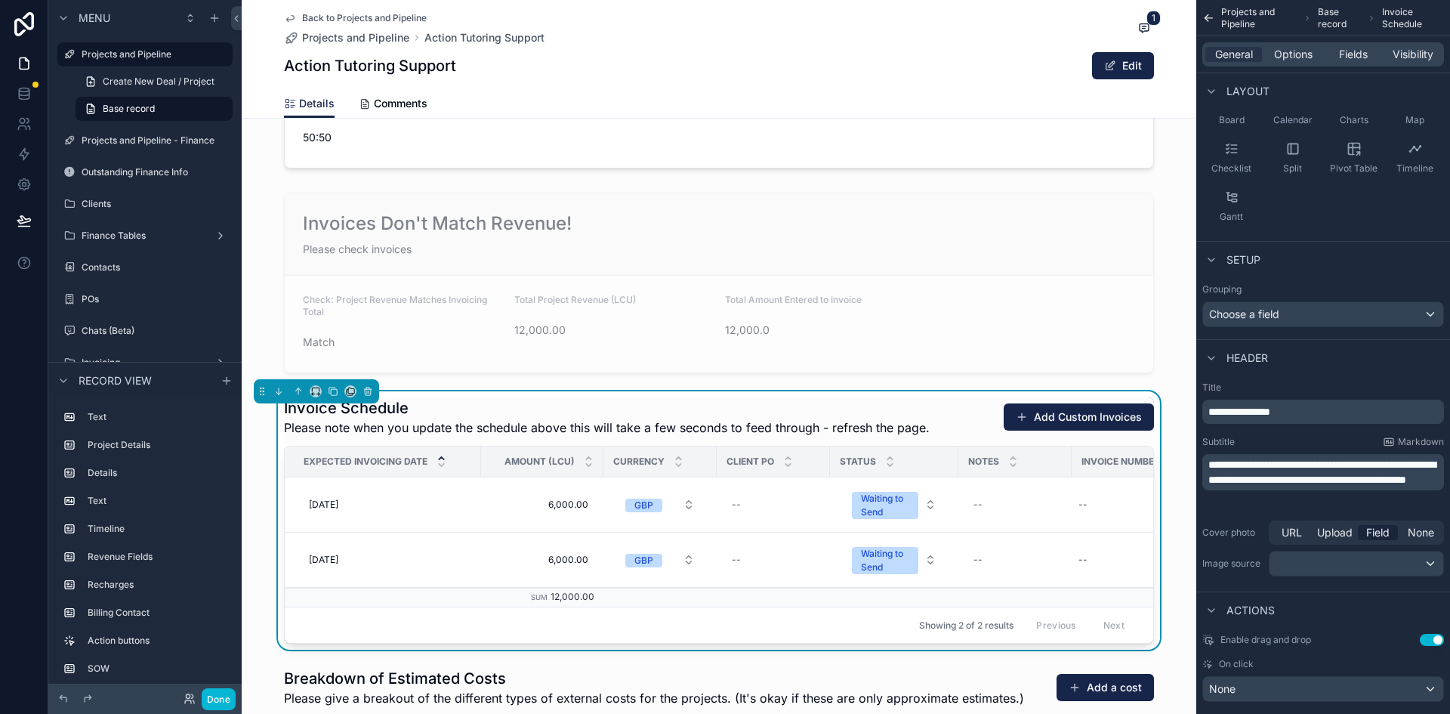
click at [1372, 487] on p "**********" at bounding box center [1324, 472] width 233 height 30
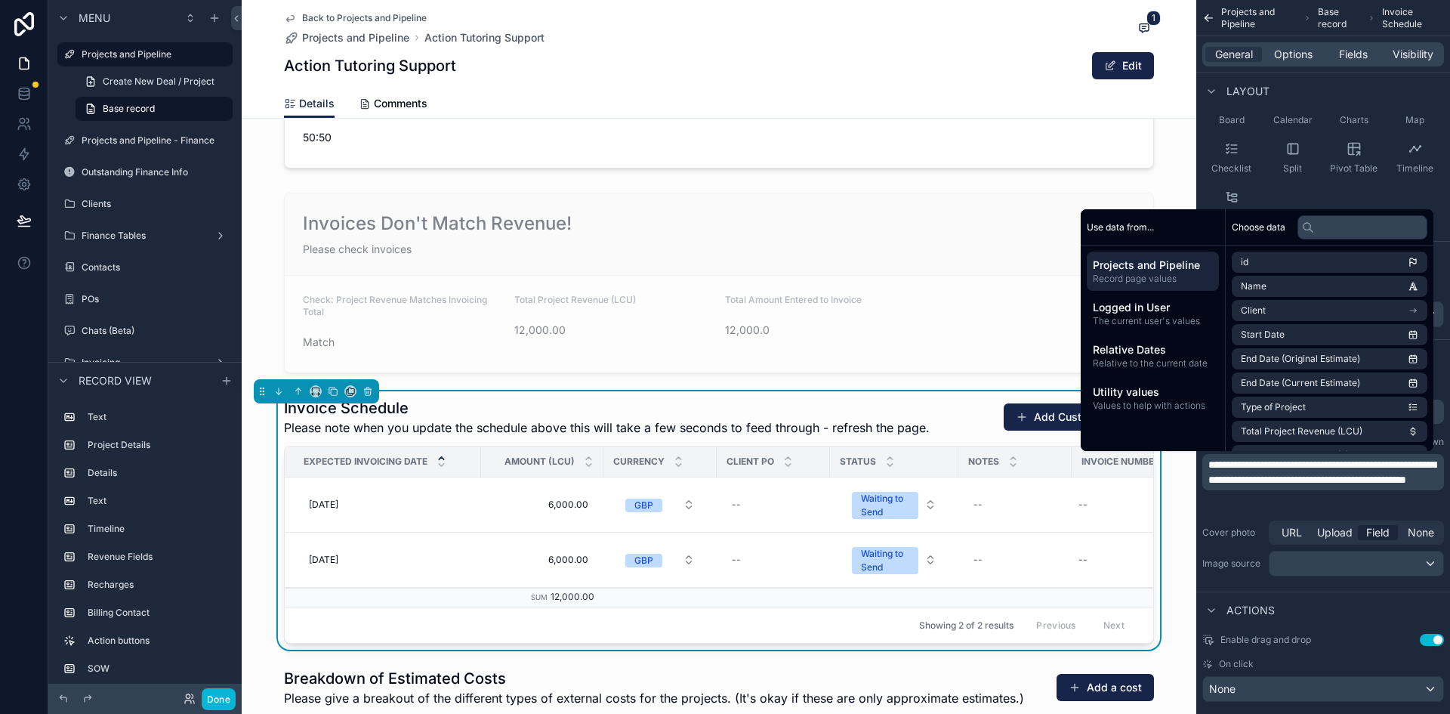
click at [1230, 517] on div "Cover photo URL Upload Field None Image source" at bounding box center [1323, 548] width 242 height 62
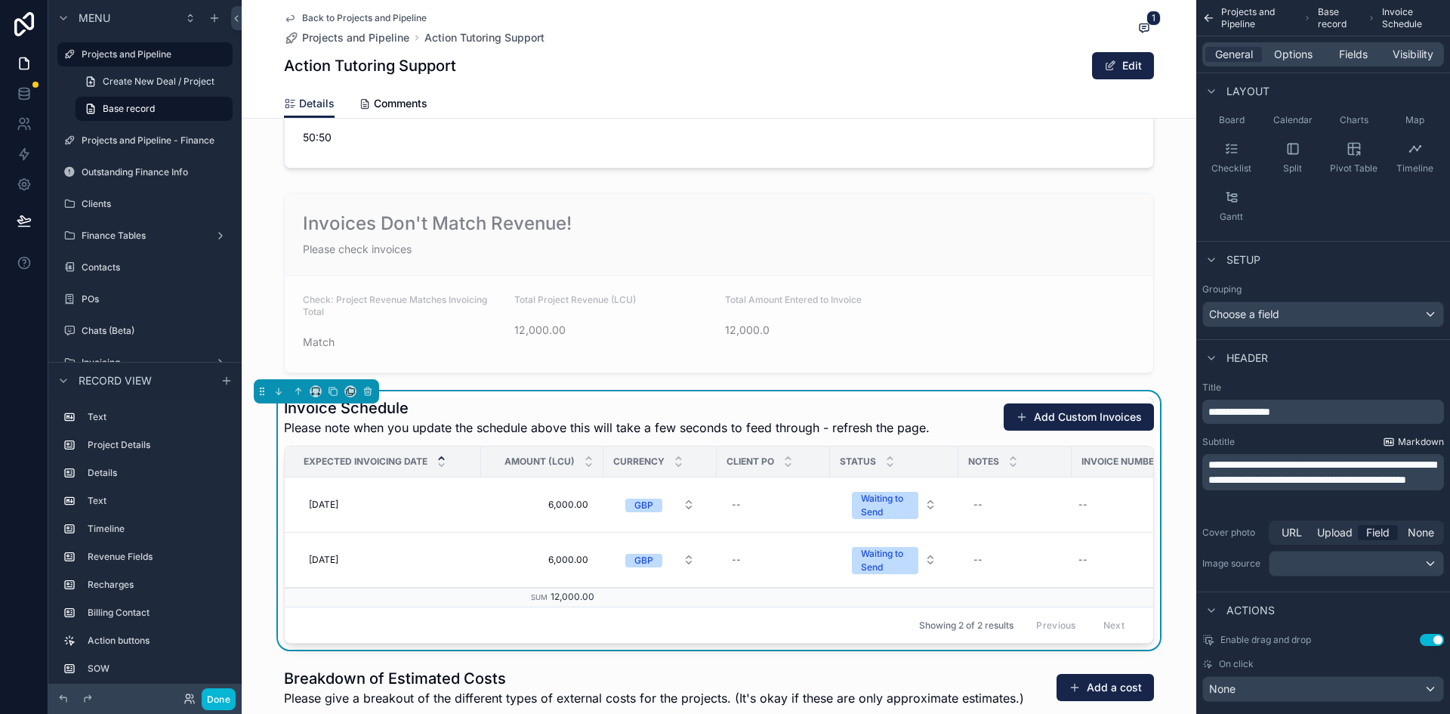
click at [1418, 442] on span "Markdown" at bounding box center [1421, 442] width 46 height 12
drag, startPoint x: 1209, startPoint y: 461, endPoint x: 1370, endPoint y: 492, distance: 163.7
click at [1370, 487] on p "**********" at bounding box center [1324, 472] width 233 height 30
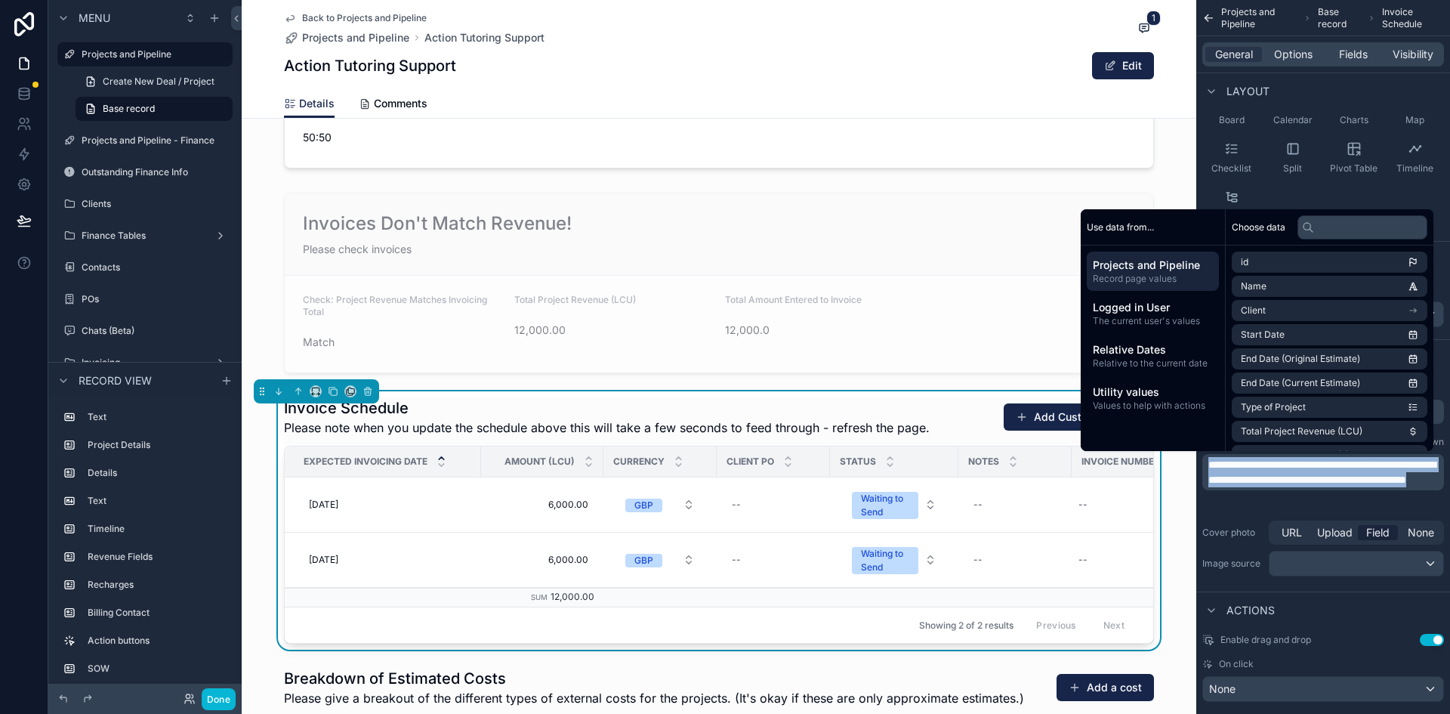
click at [1243, 517] on div "Cover photo URL Upload Field None Image source" at bounding box center [1323, 548] width 242 height 62
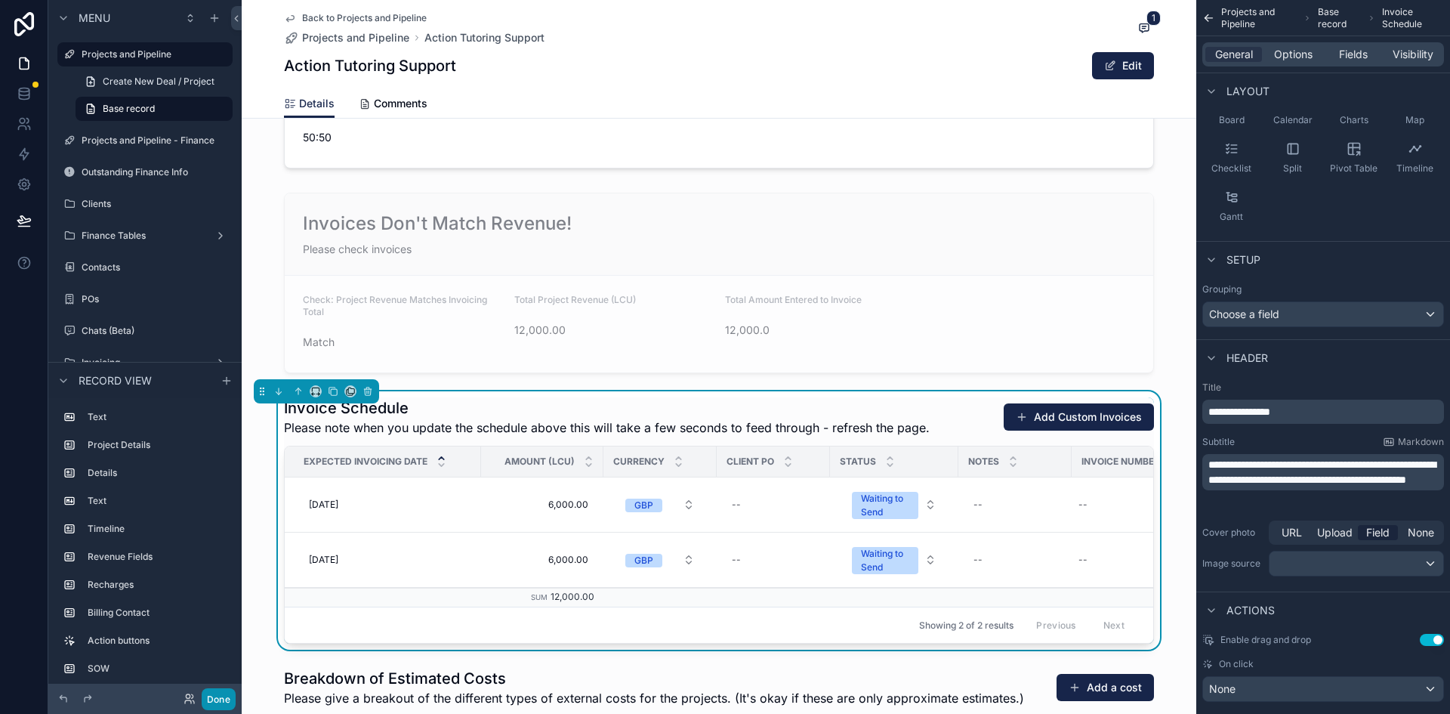
click at [227, 697] on button "Done" at bounding box center [219, 699] width 34 height 22
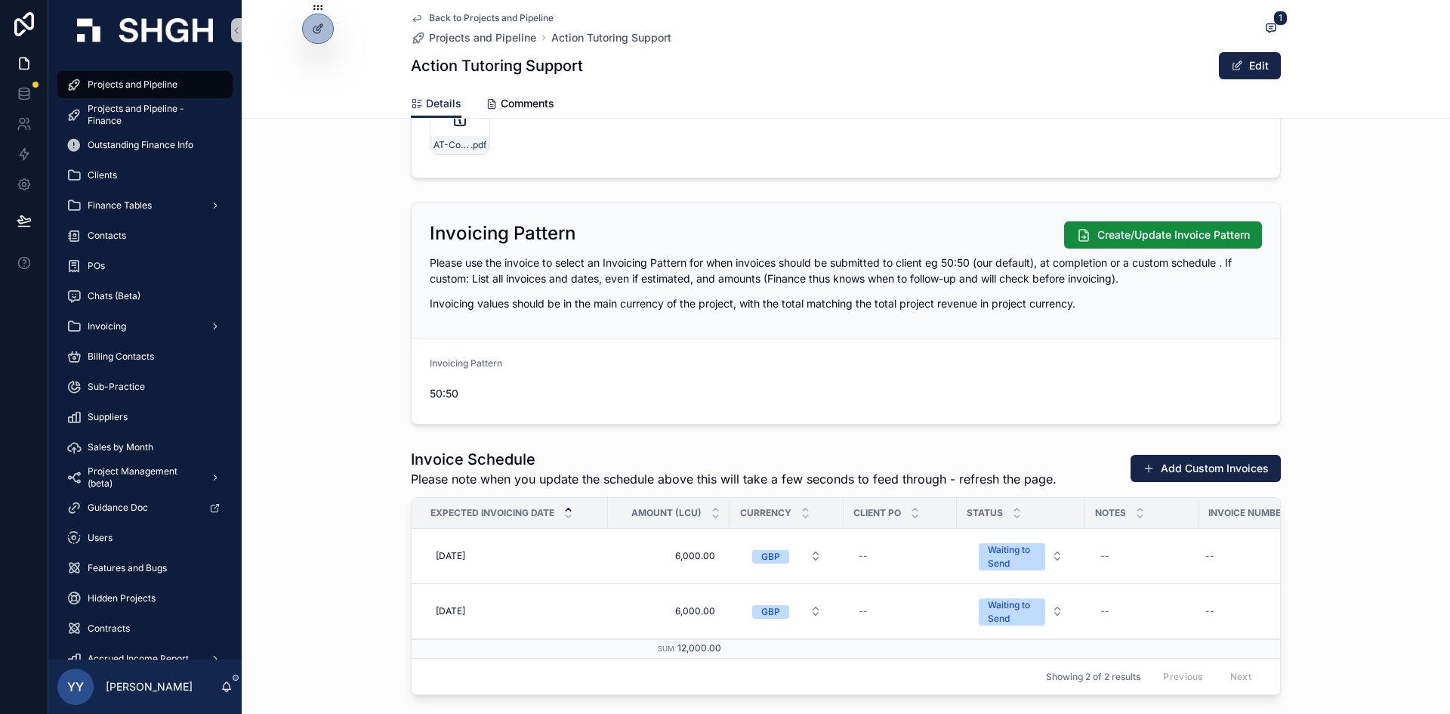
scroll to position [1501, 0]
